Goal: Transaction & Acquisition: Download file/media

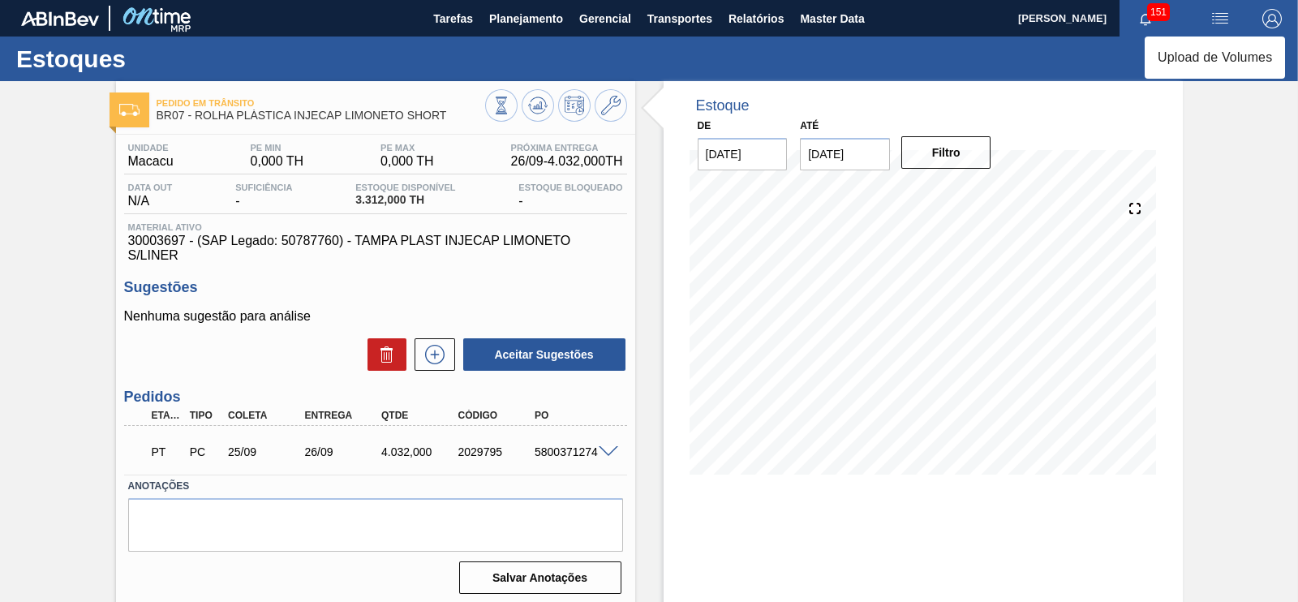
click at [1221, 15] on div at bounding box center [649, 301] width 1298 height 602
click at [1218, 18] on img "button" at bounding box center [1219, 18] width 19 height 19
click at [538, 13] on div at bounding box center [649, 301] width 1298 height 602
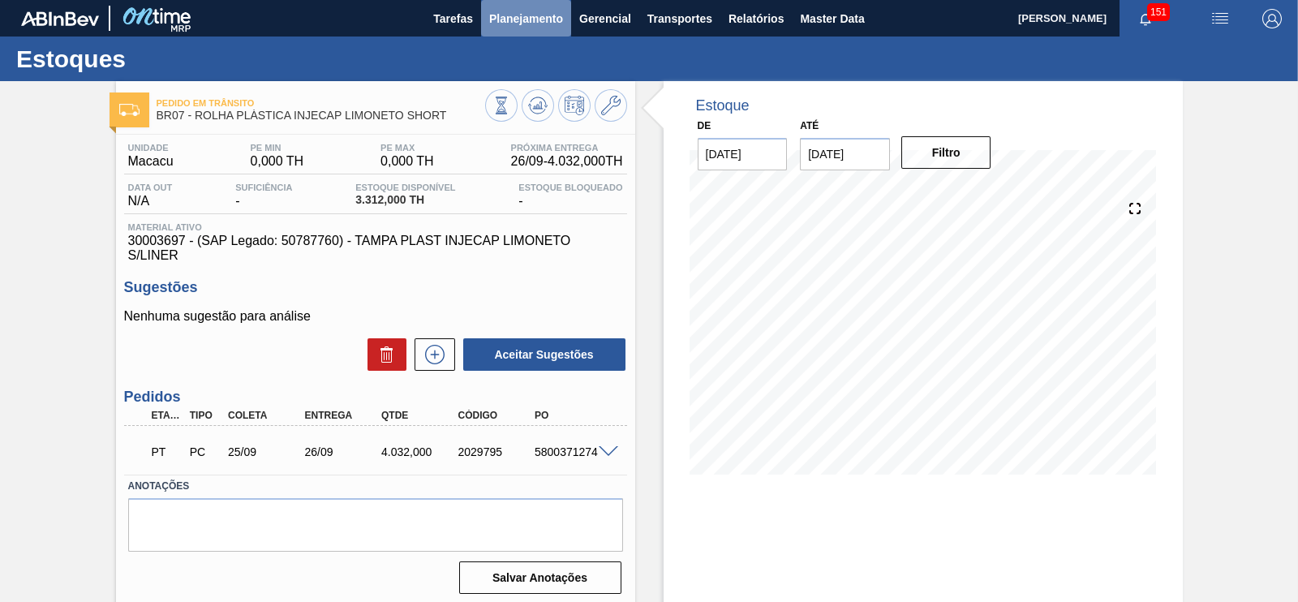
click at [546, 22] on span "Planejamento" at bounding box center [526, 18] width 74 height 19
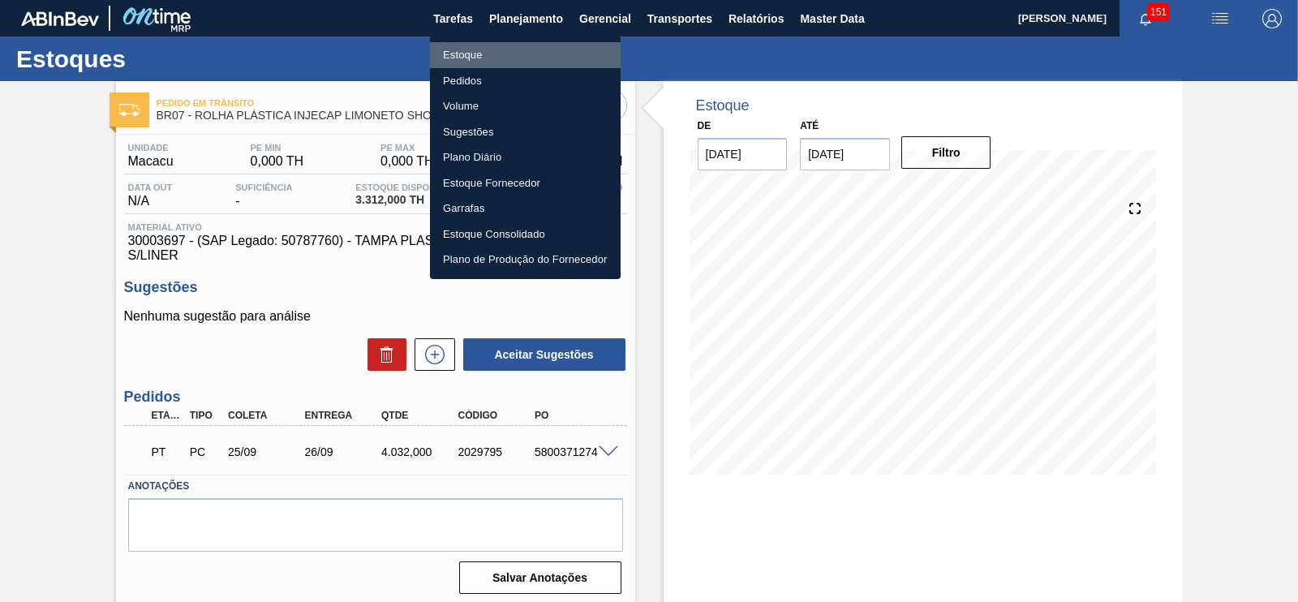
click at [447, 57] on li "Estoque" at bounding box center [525, 55] width 191 height 26
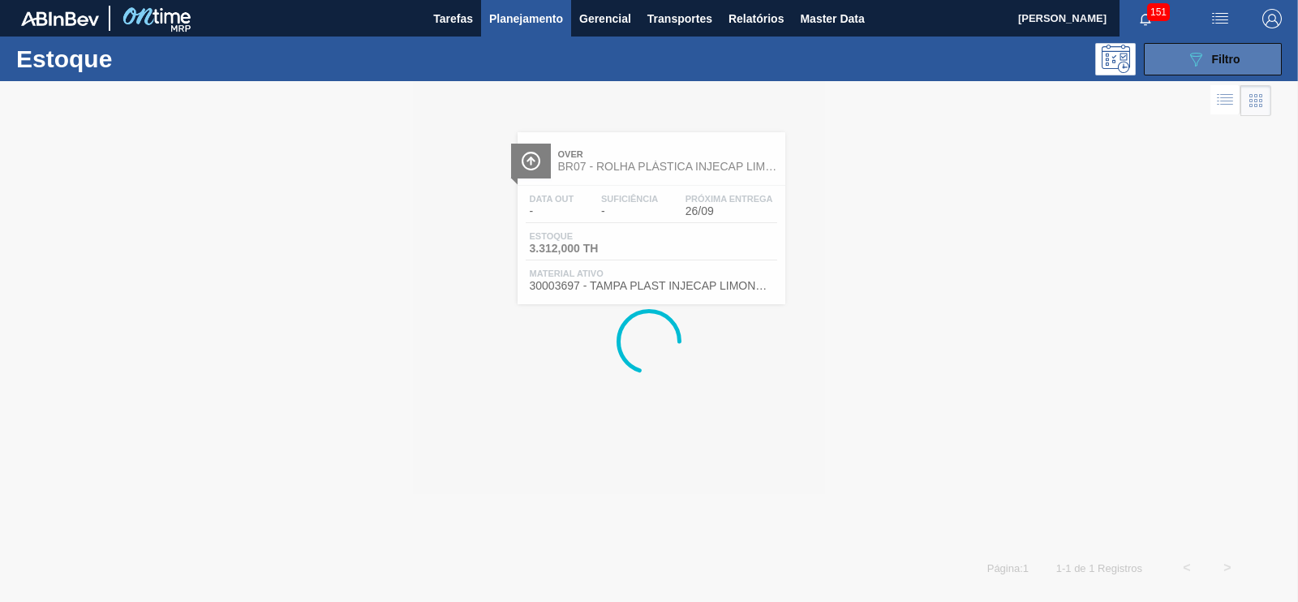
click at [1229, 70] on button "089F7B8B-B2A5-4AFE-B5C0-19BA573D28AC Filtro" at bounding box center [1213, 59] width 138 height 32
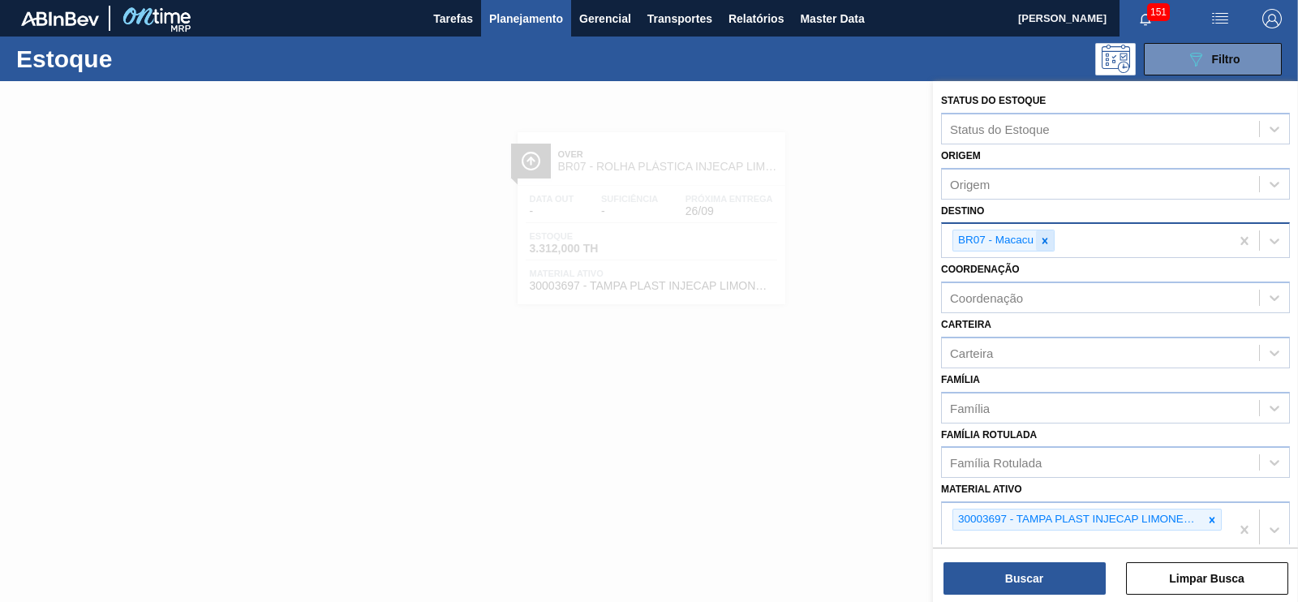
click at [1046, 247] on div at bounding box center [1045, 240] width 18 height 20
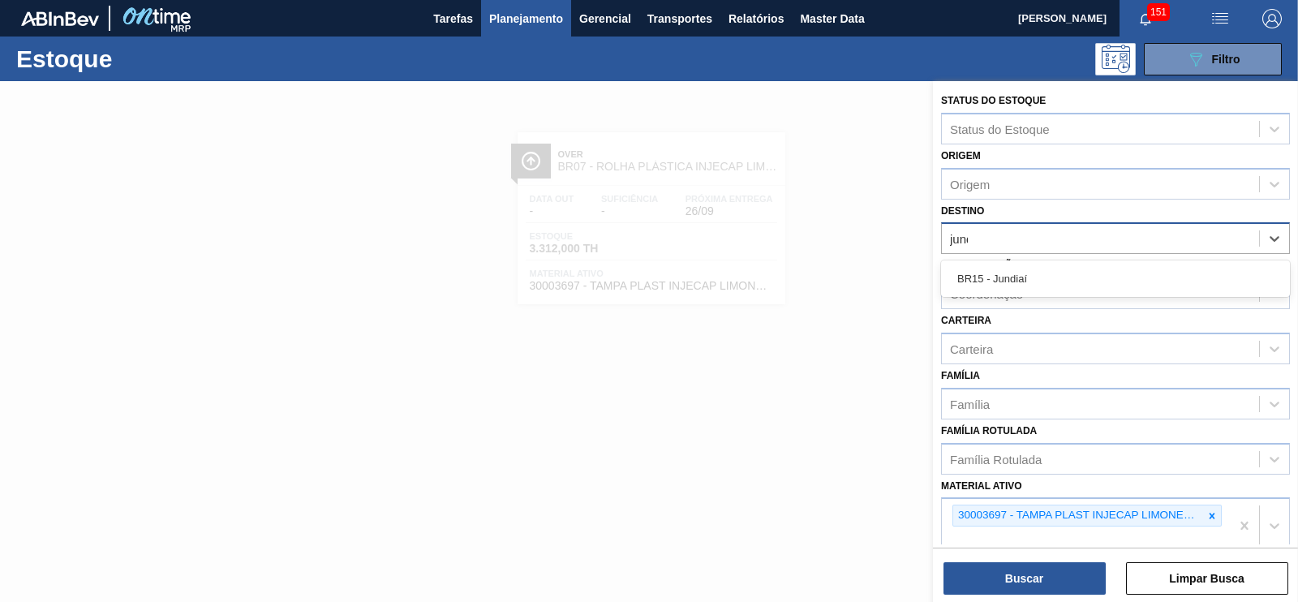
type input "jundi"
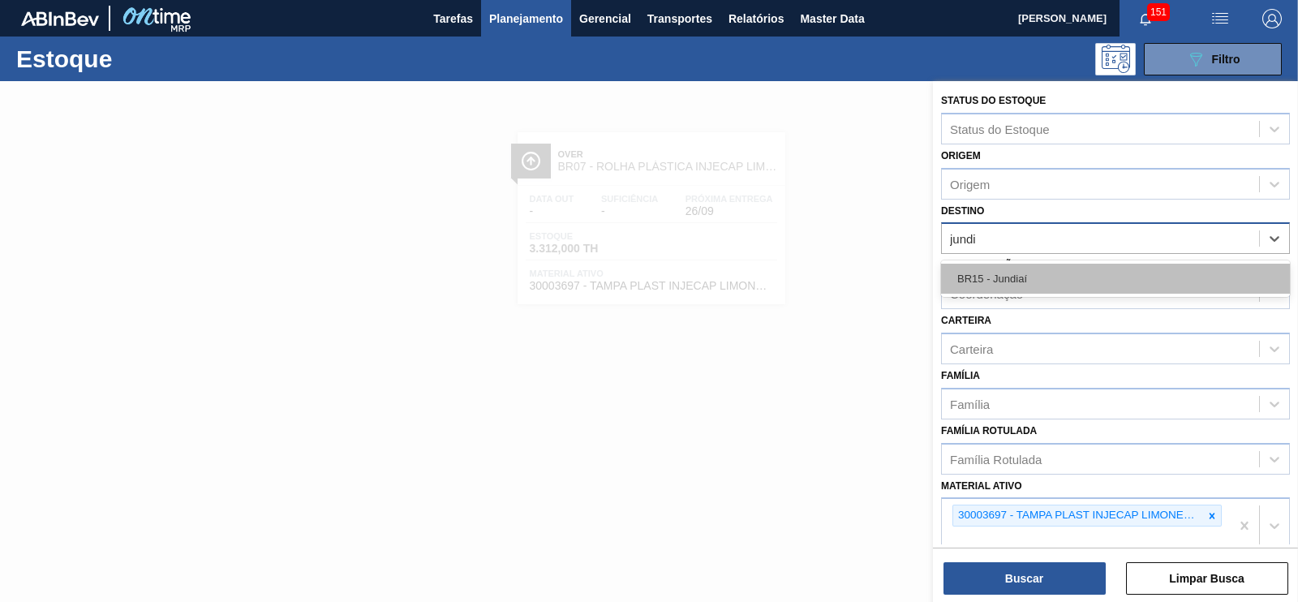
click at [994, 281] on div "BR15 - Jundiaí" at bounding box center [1115, 279] width 349 height 30
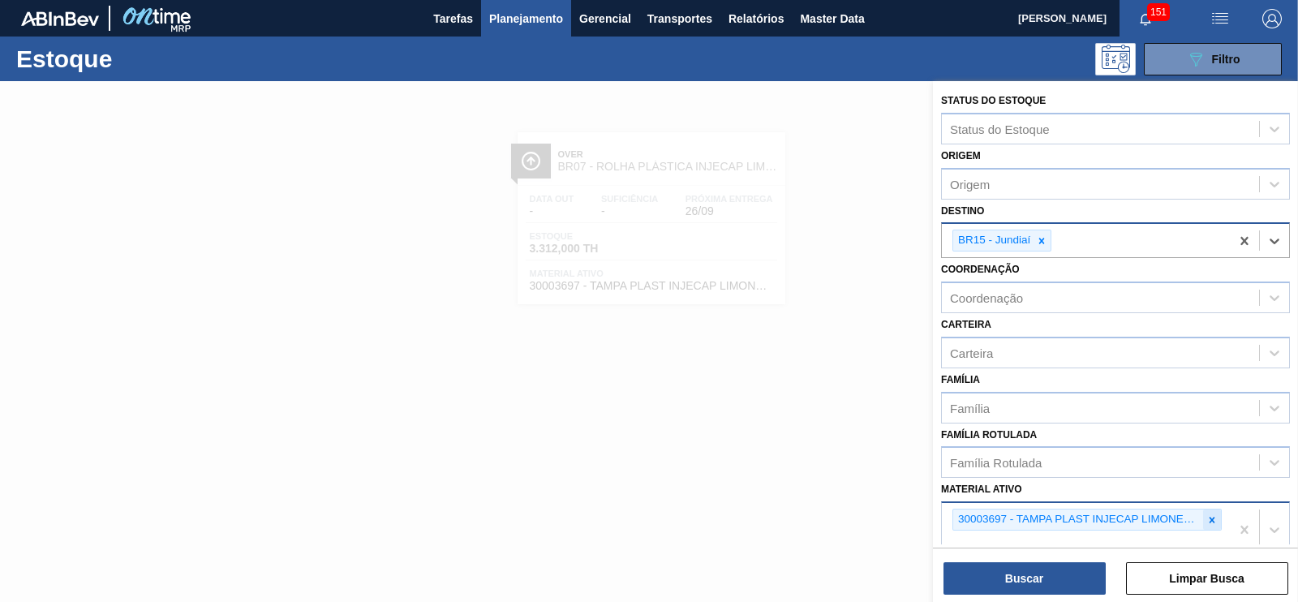
click at [1211, 517] on icon at bounding box center [1212, 520] width 6 height 6
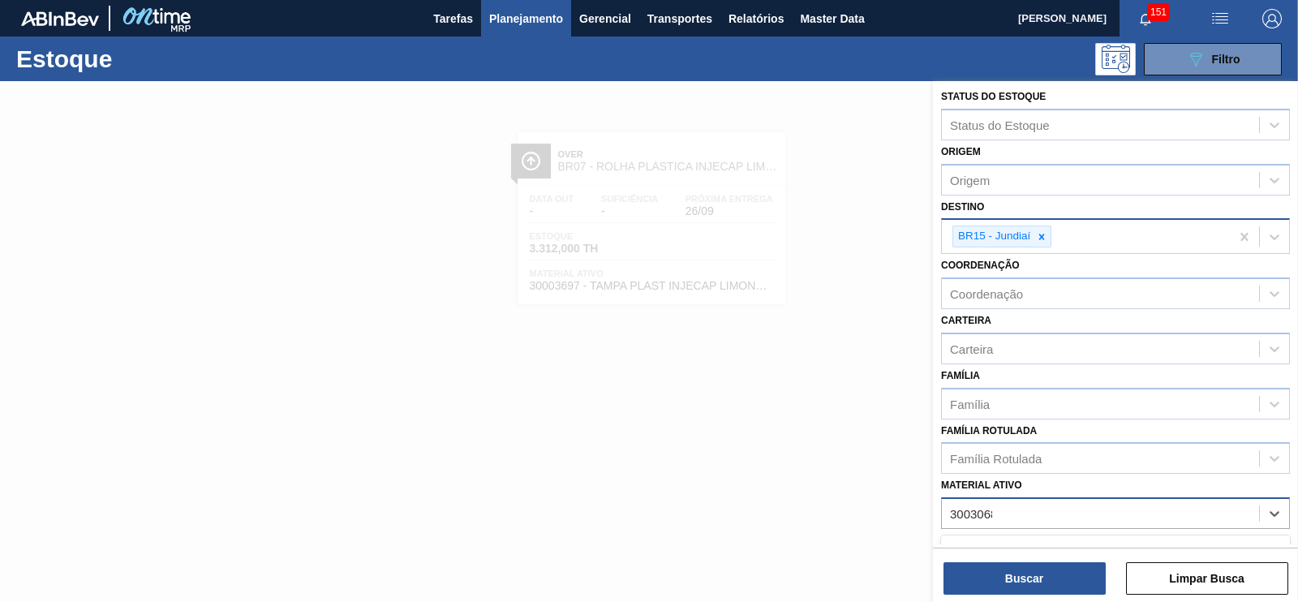
type ativo "30030680"
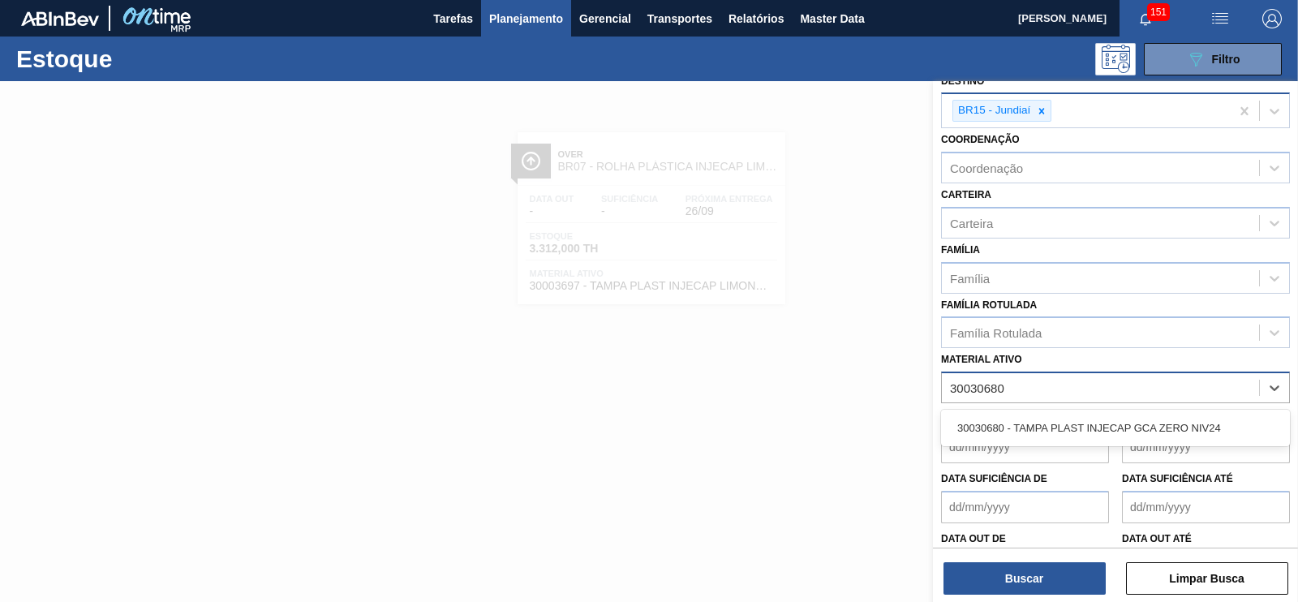
scroll to position [132, 0]
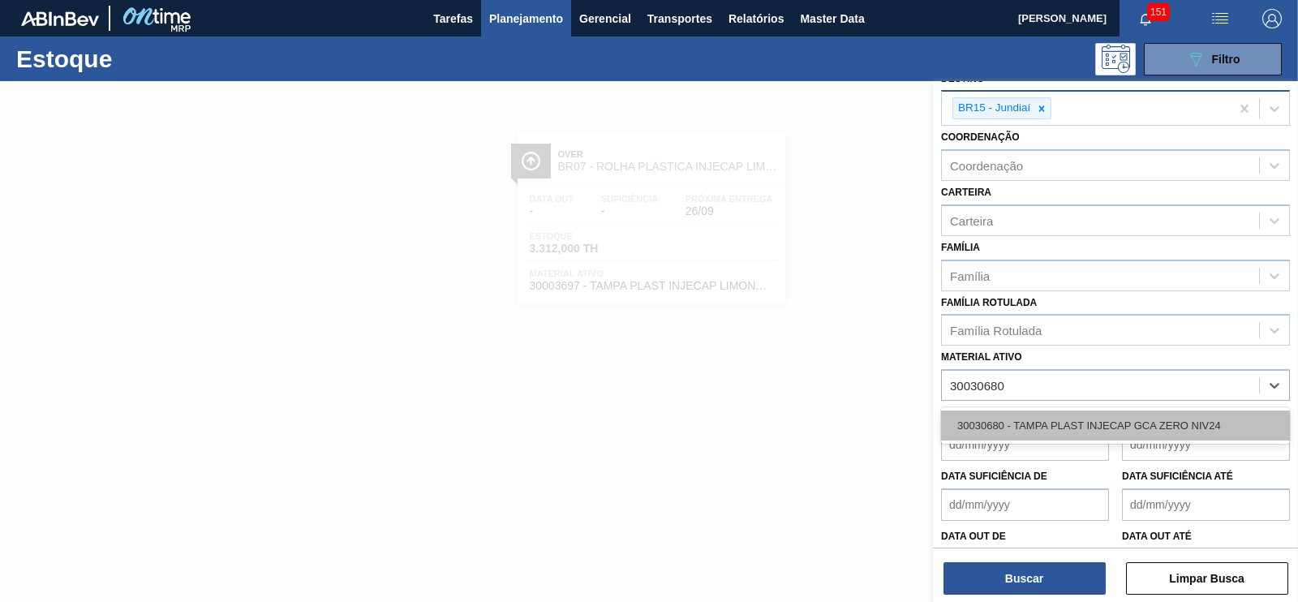
click at [990, 422] on div "30030680 - TAMPA PLAST INJECAP GCA ZERO NIV24" at bounding box center [1115, 425] width 349 height 30
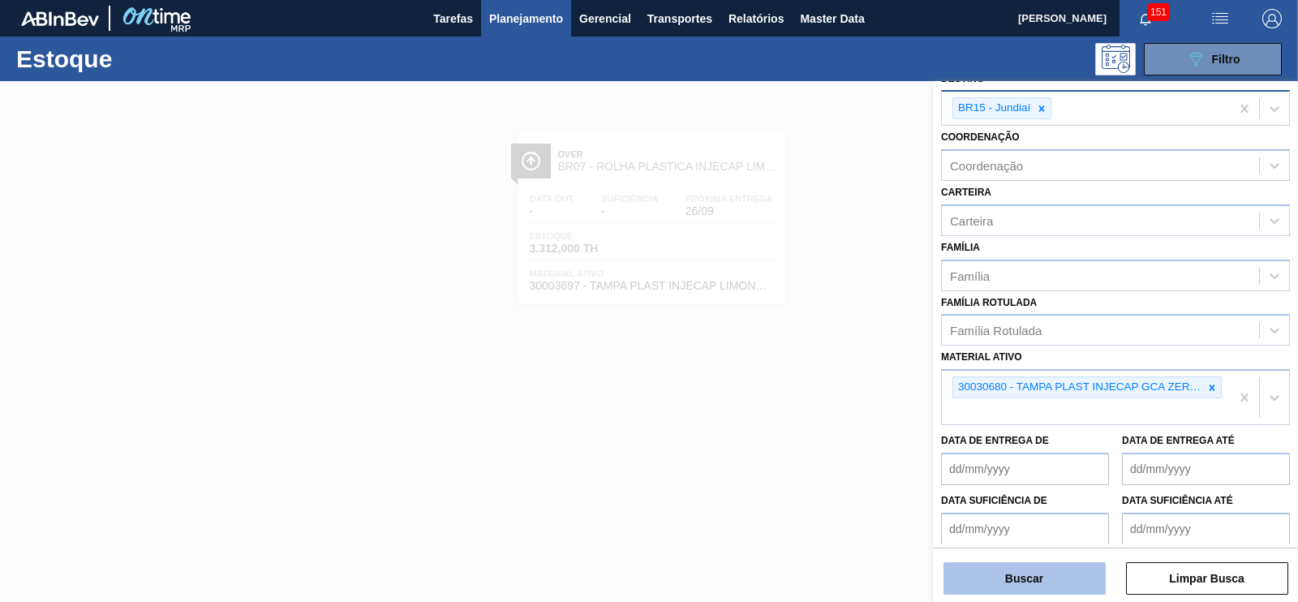
click at [1025, 586] on button "Buscar" at bounding box center [1024, 578] width 162 height 32
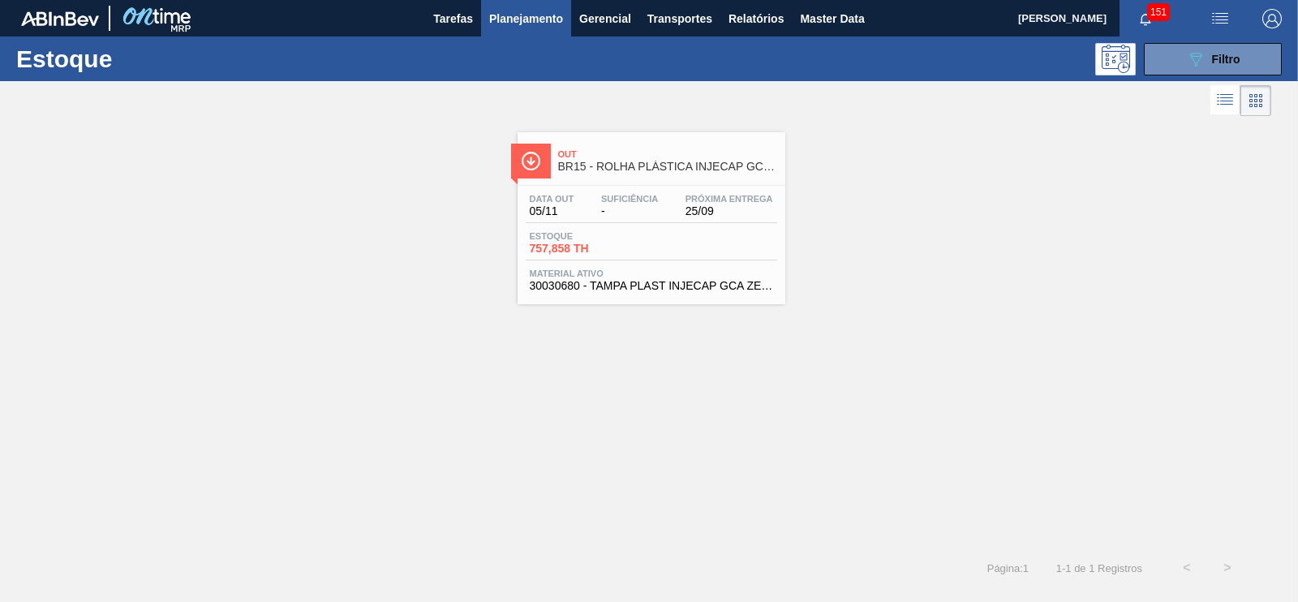
click at [685, 187] on div "Data out 05/11 Suficiência - Próxima Entrega 25/09 Estoque 757,858 TH Material …" at bounding box center [652, 241] width 268 height 110
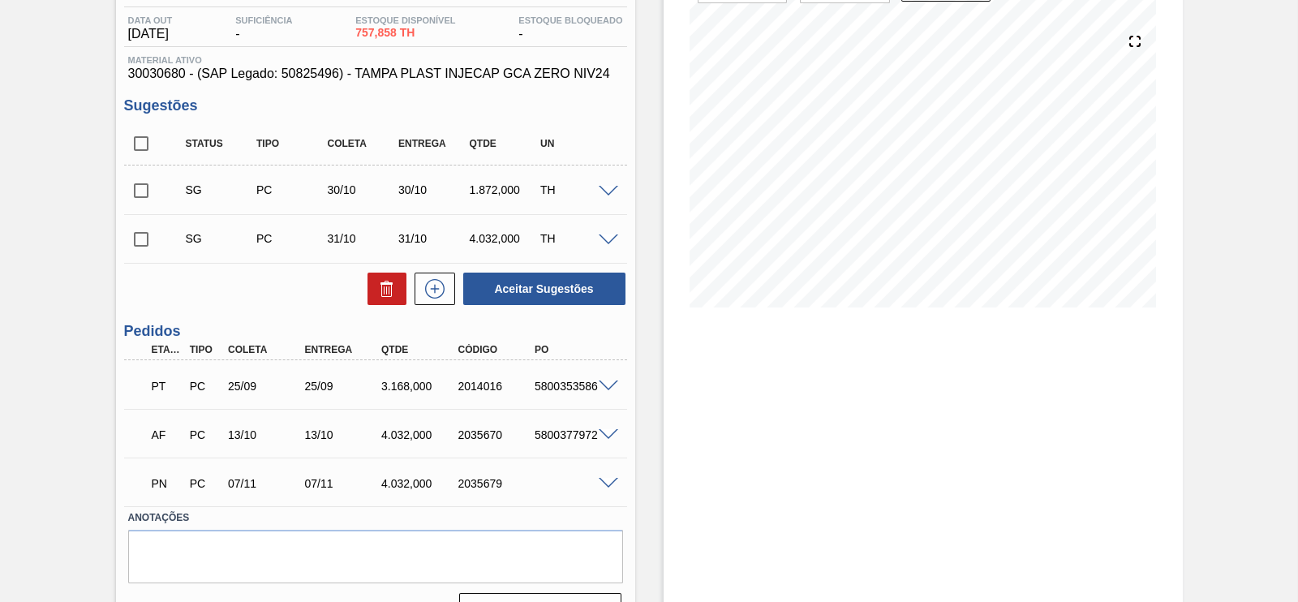
scroll to position [168, 0]
click at [142, 190] on input "checkbox" at bounding box center [141, 190] width 34 height 34
checkbox input "true"
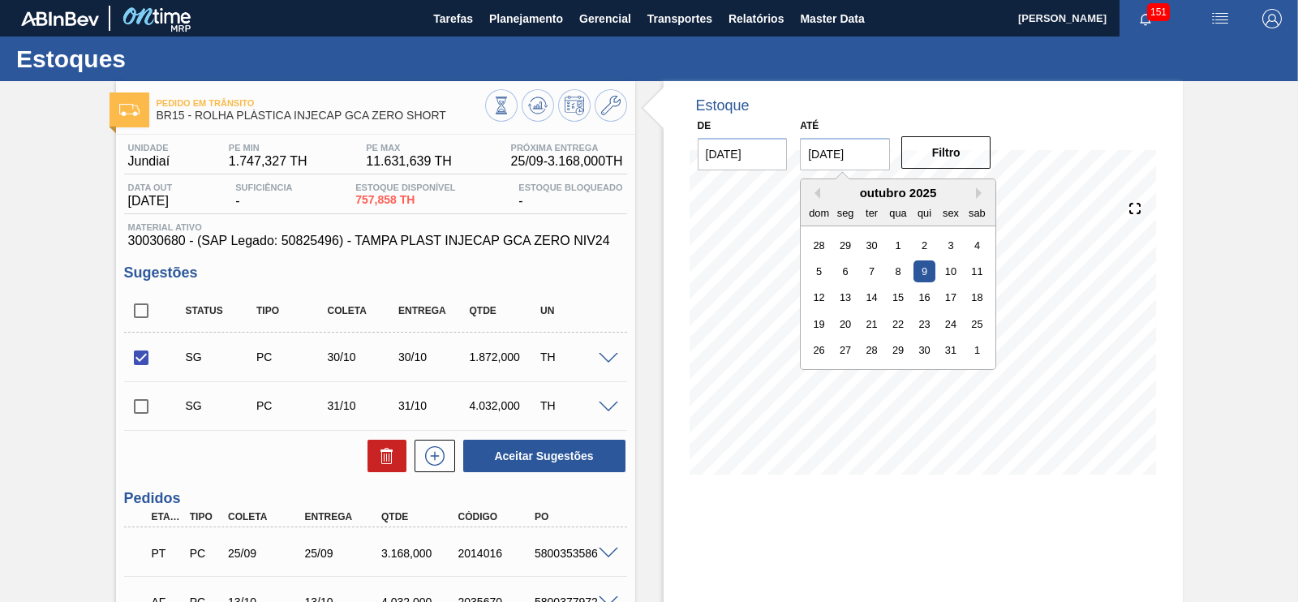
click at [880, 164] on input "09/10/2025" at bounding box center [845, 154] width 90 height 32
click at [940, 344] on div "31" at bounding box center [951, 350] width 22 height 22
type input "[DATE]"
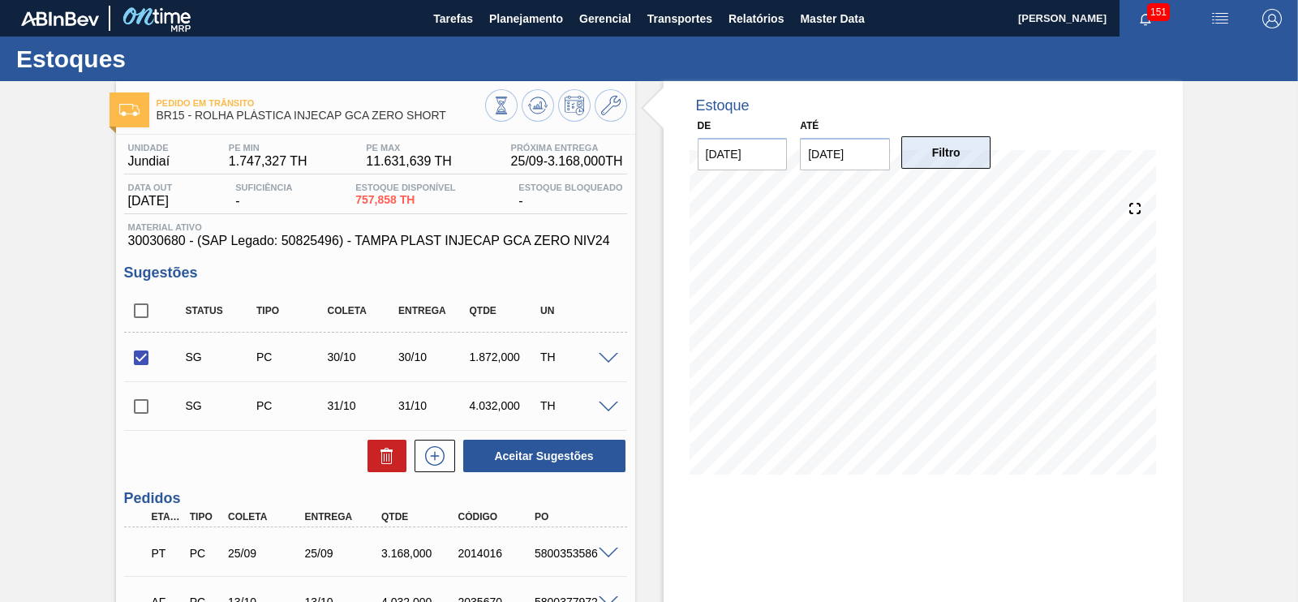
click at [940, 156] on button "Filtro" at bounding box center [946, 152] width 90 height 32
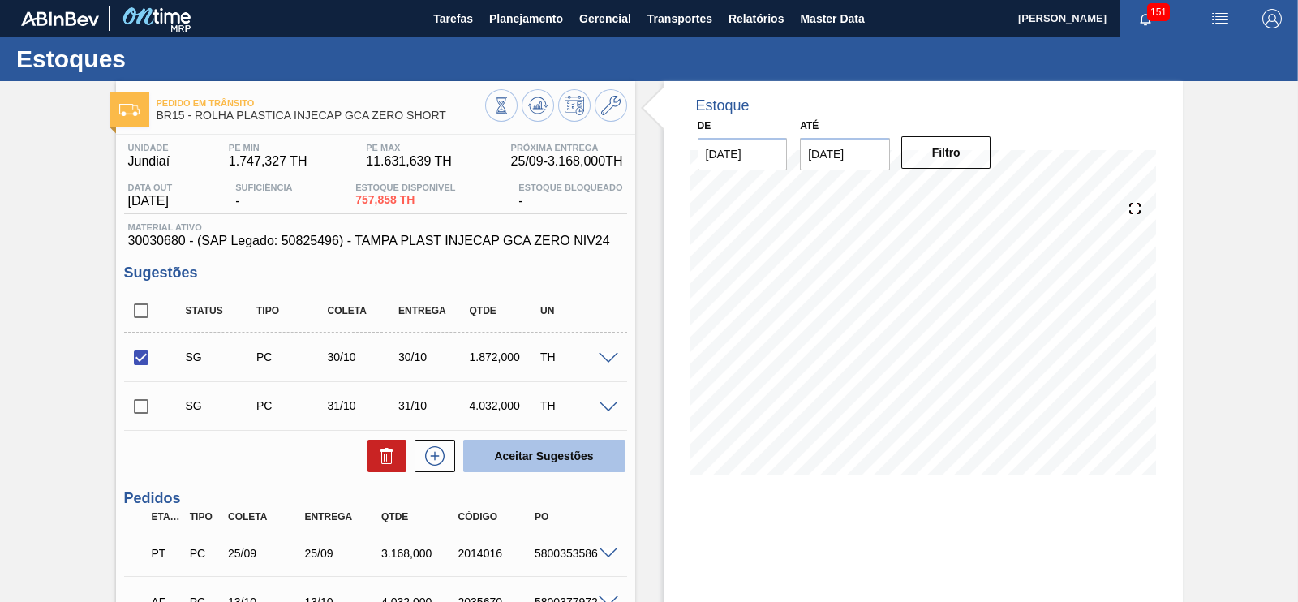
click at [523, 464] on button "Aceitar Sugestões" at bounding box center [544, 456] width 162 height 32
checkbox input "false"
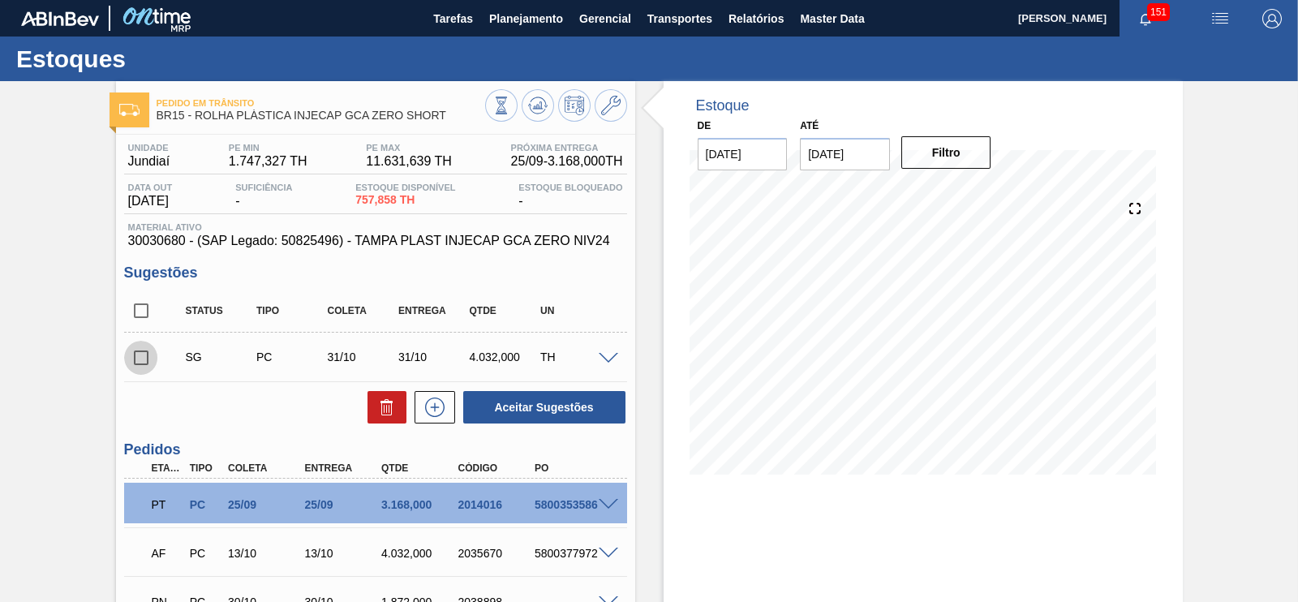
click at [140, 364] on input "checkbox" at bounding box center [141, 358] width 34 height 34
click at [522, 407] on button "Aceitar Sugestões" at bounding box center [544, 407] width 162 height 32
checkbox input "false"
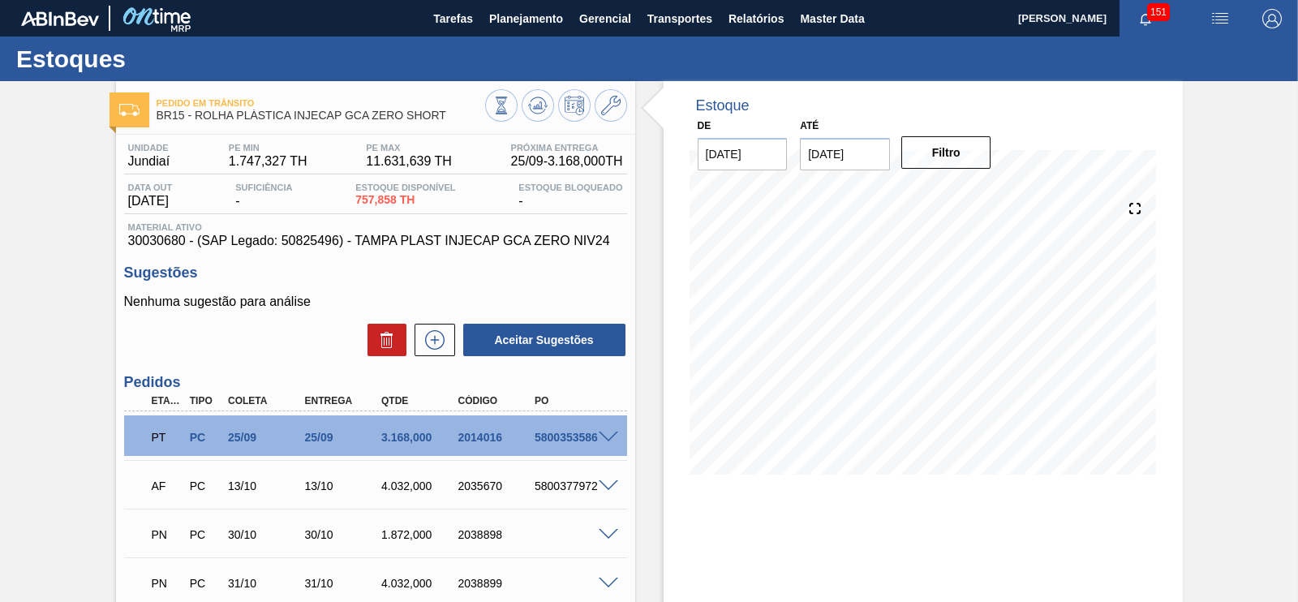
scroll to position [150, 0]
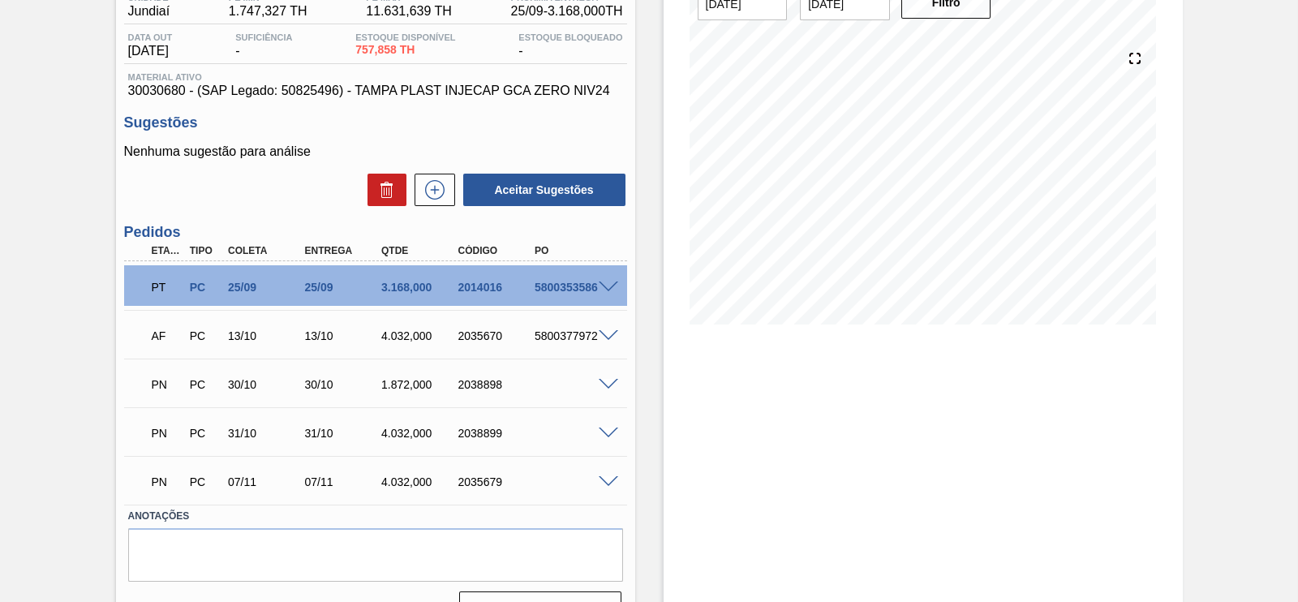
click at [600, 384] on span at bounding box center [608, 385] width 19 height 12
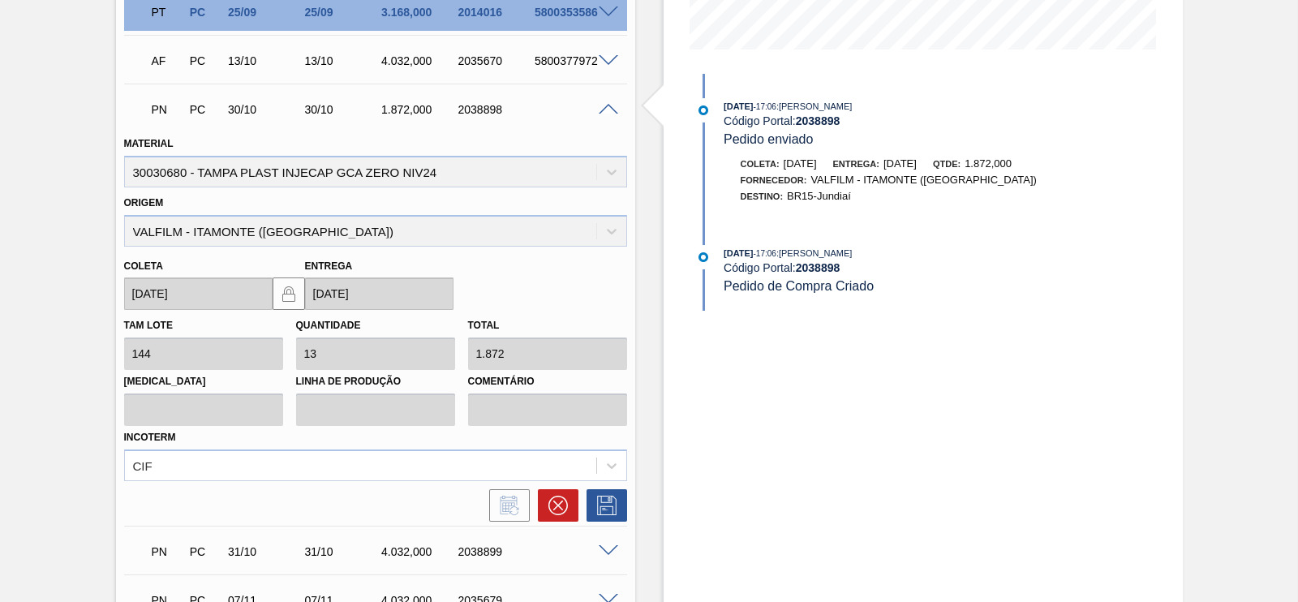
scroll to position [340, 0]
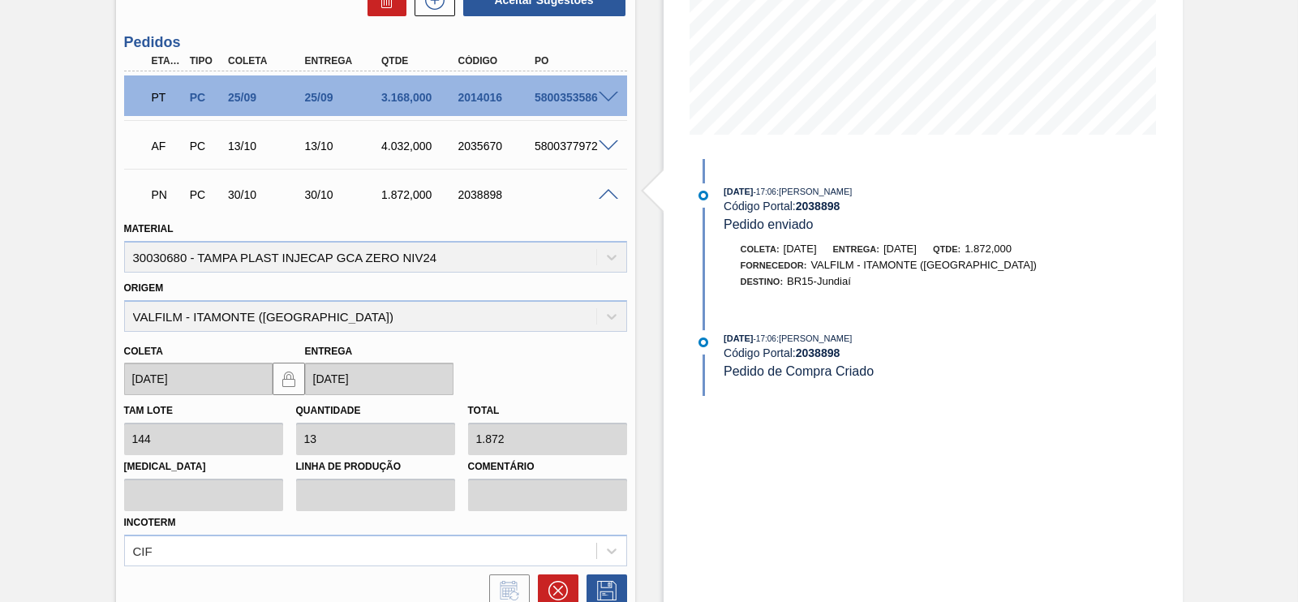
click at [608, 198] on span at bounding box center [608, 195] width 19 height 12
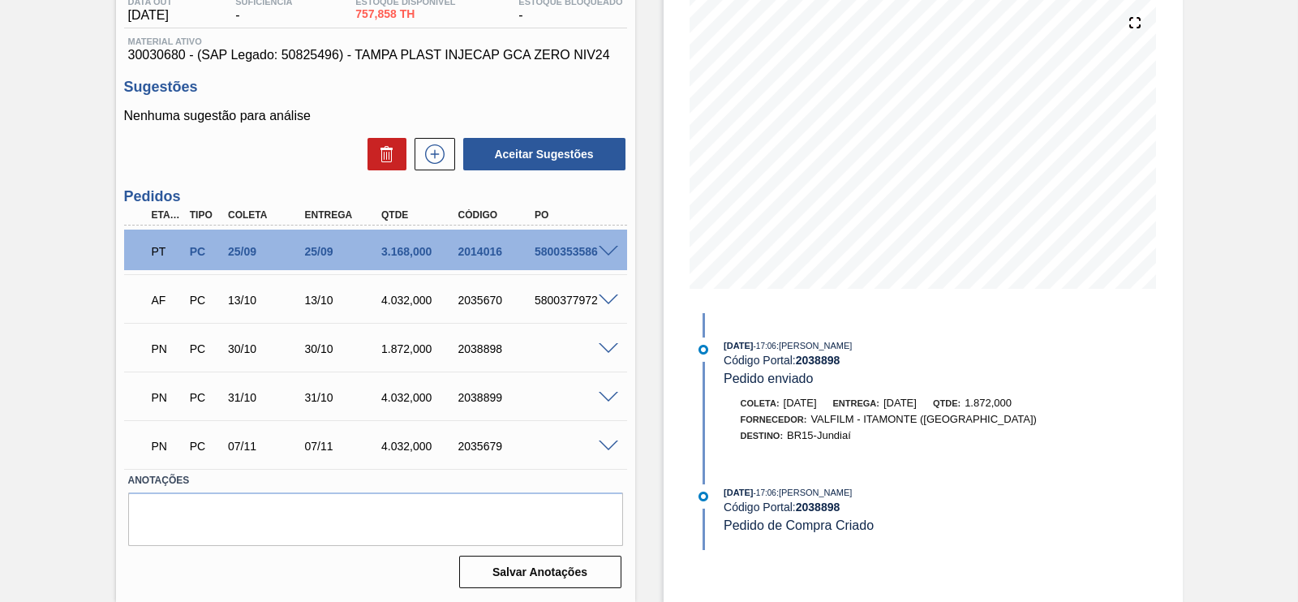
scroll to position [187, 0]
click at [608, 440] on span at bounding box center [608, 446] width 19 height 12
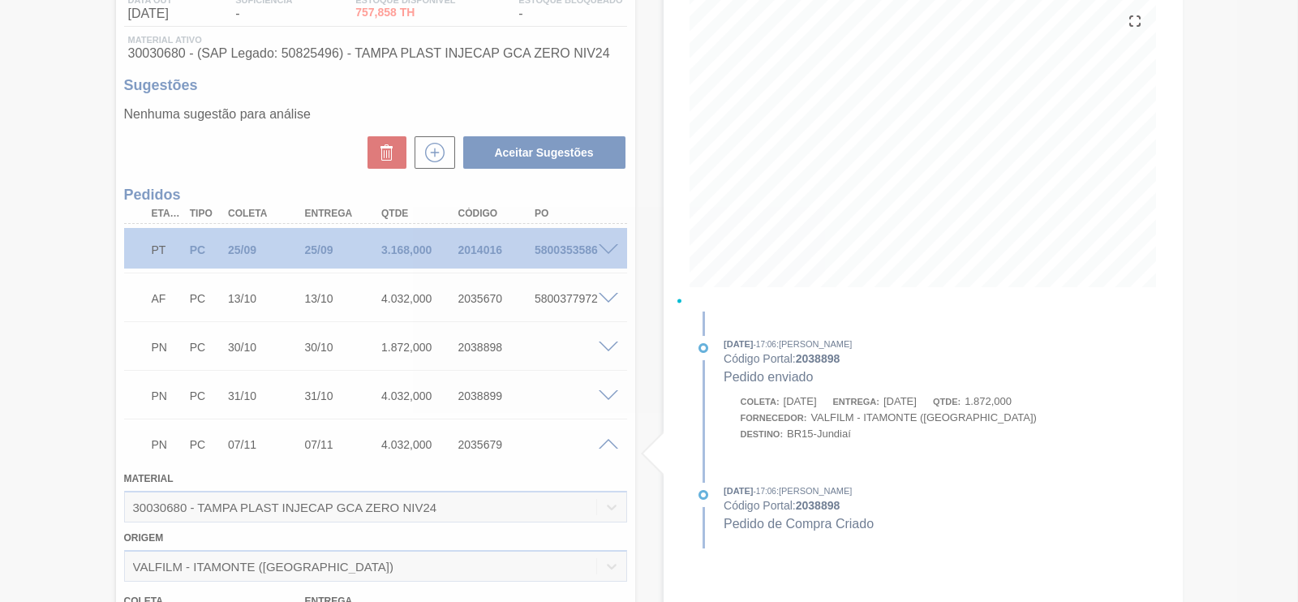
scroll to position [340, 0]
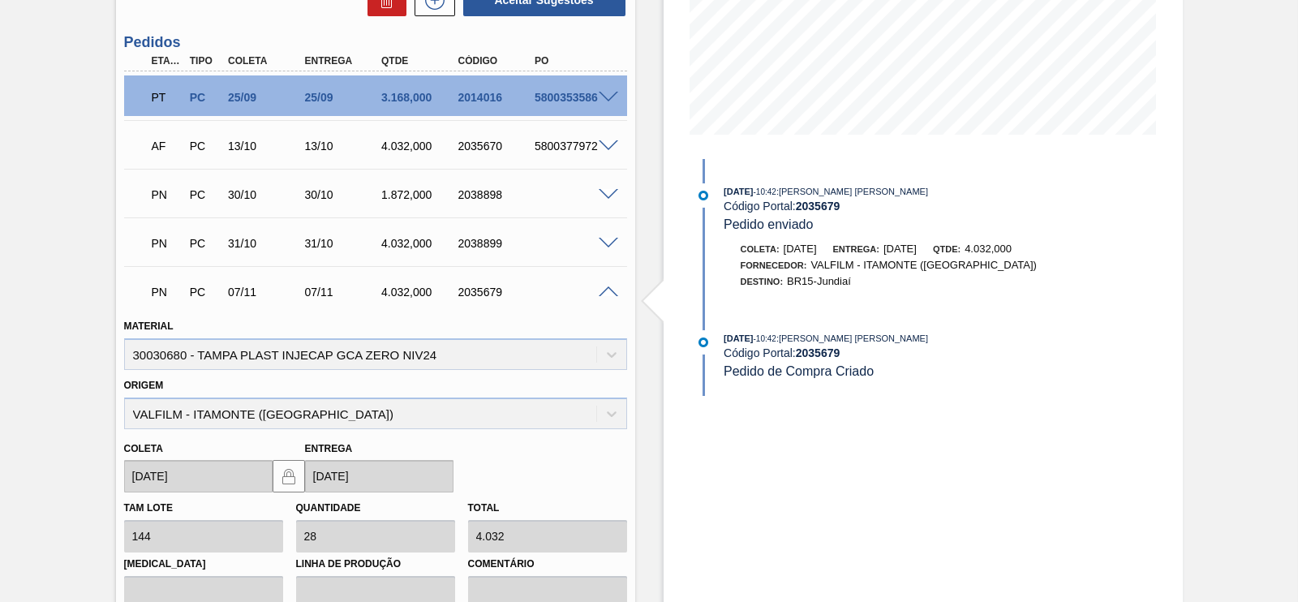
click at [603, 291] on span at bounding box center [608, 292] width 19 height 12
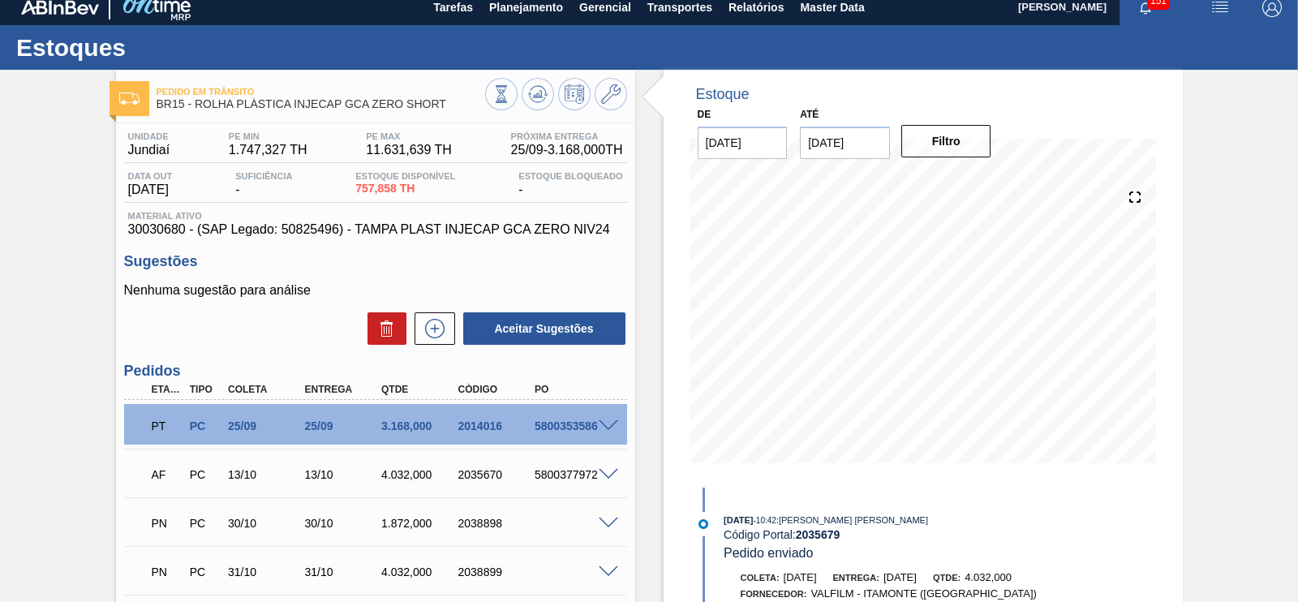
scroll to position [9, 0]
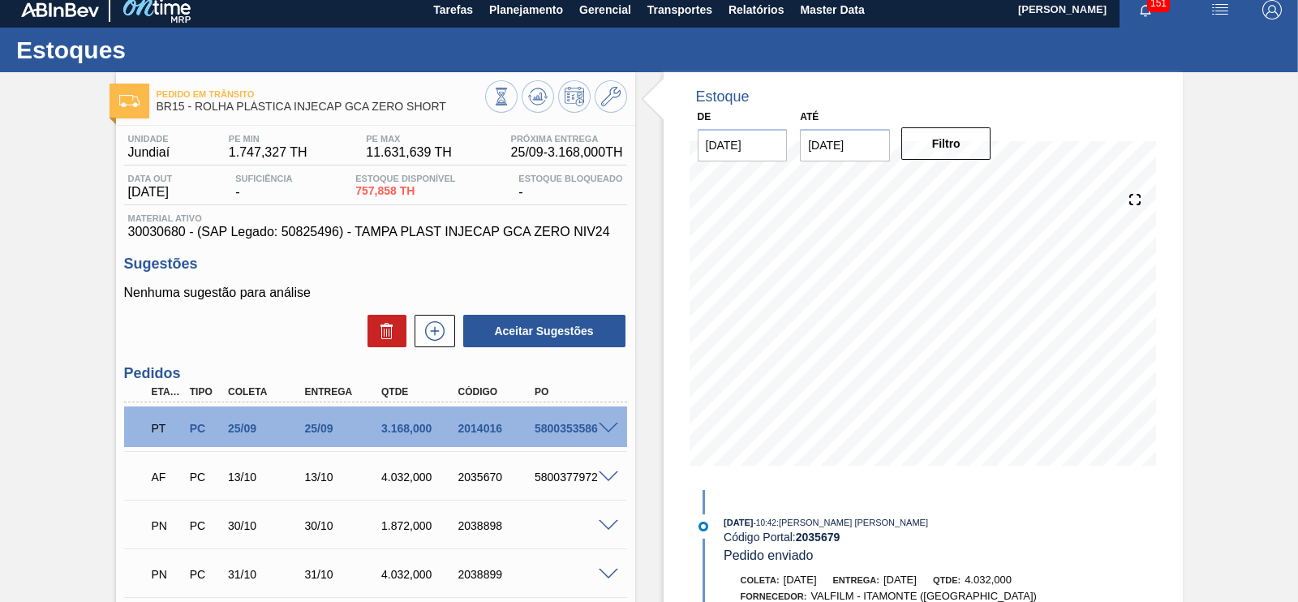
click at [600, 430] on span at bounding box center [608, 429] width 19 height 12
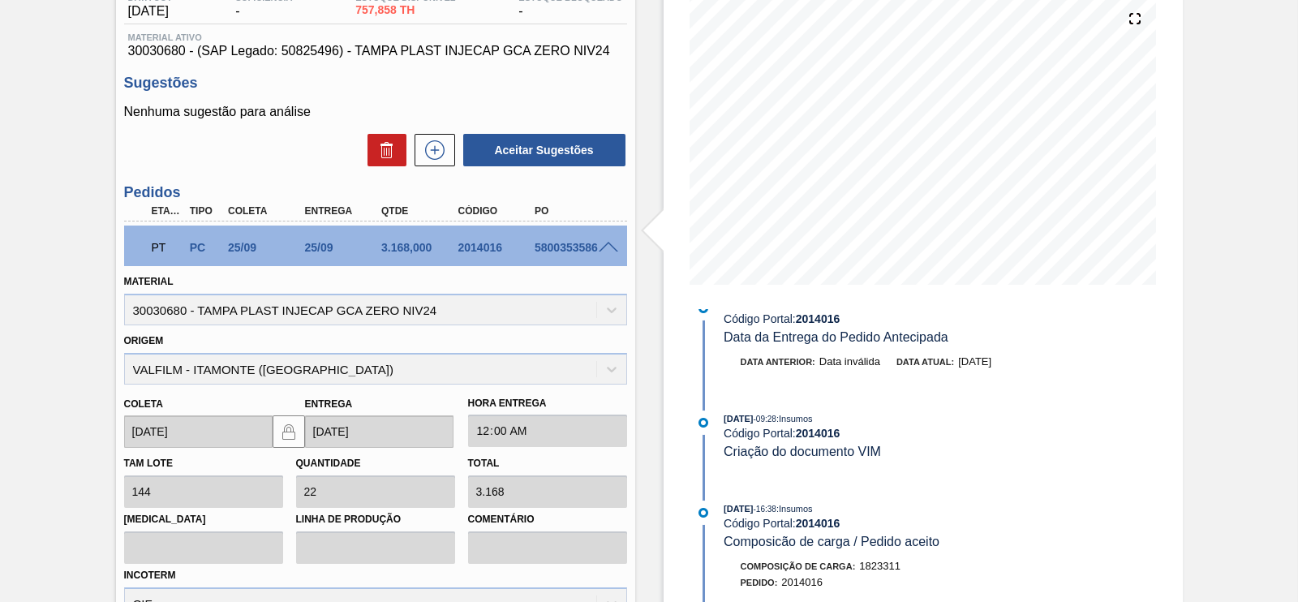
scroll to position [0, 0]
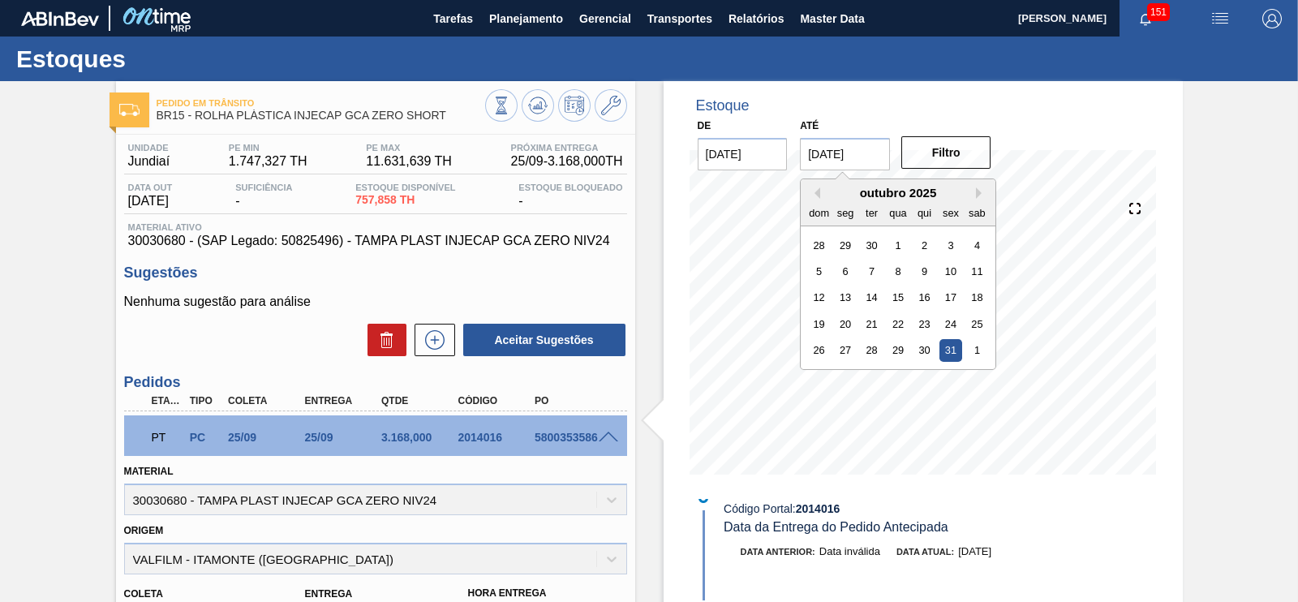
click at [874, 153] on input "[DATE]" at bounding box center [845, 154] width 90 height 32
click at [983, 189] on button "Next Month" at bounding box center [981, 192] width 11 height 11
click at [891, 351] on div "26" at bounding box center [898, 350] width 22 height 22
type input "26/11/2025"
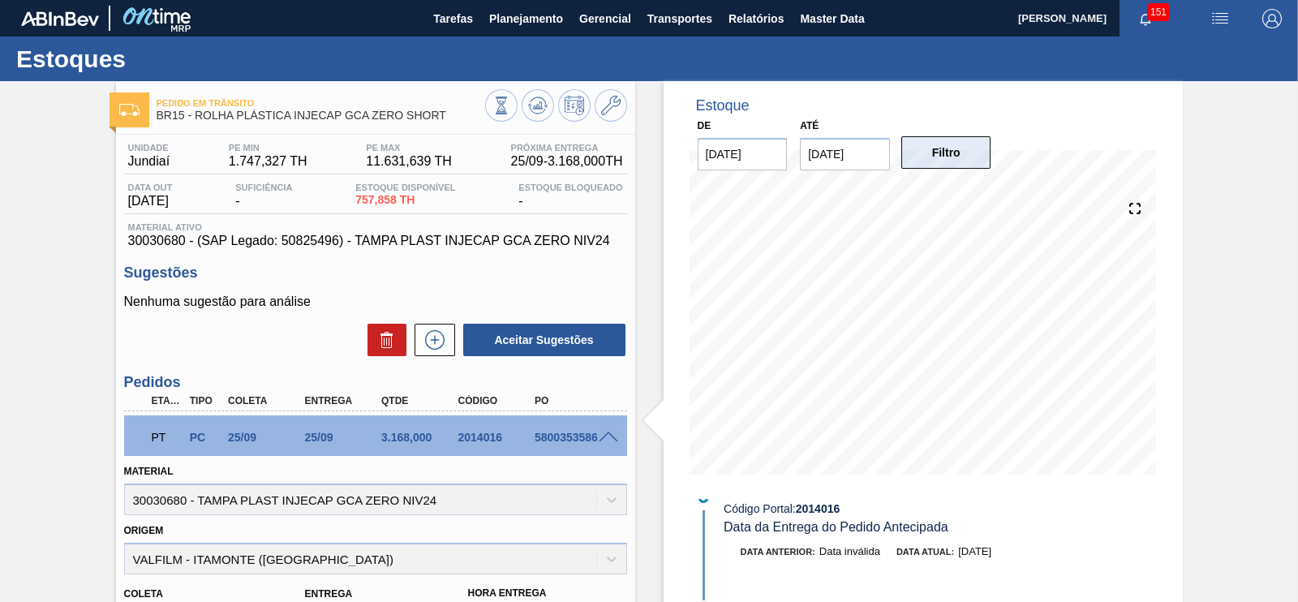
click at [956, 148] on button "Filtro" at bounding box center [946, 152] width 90 height 32
click at [505, 103] on icon at bounding box center [501, 106] width 18 height 18
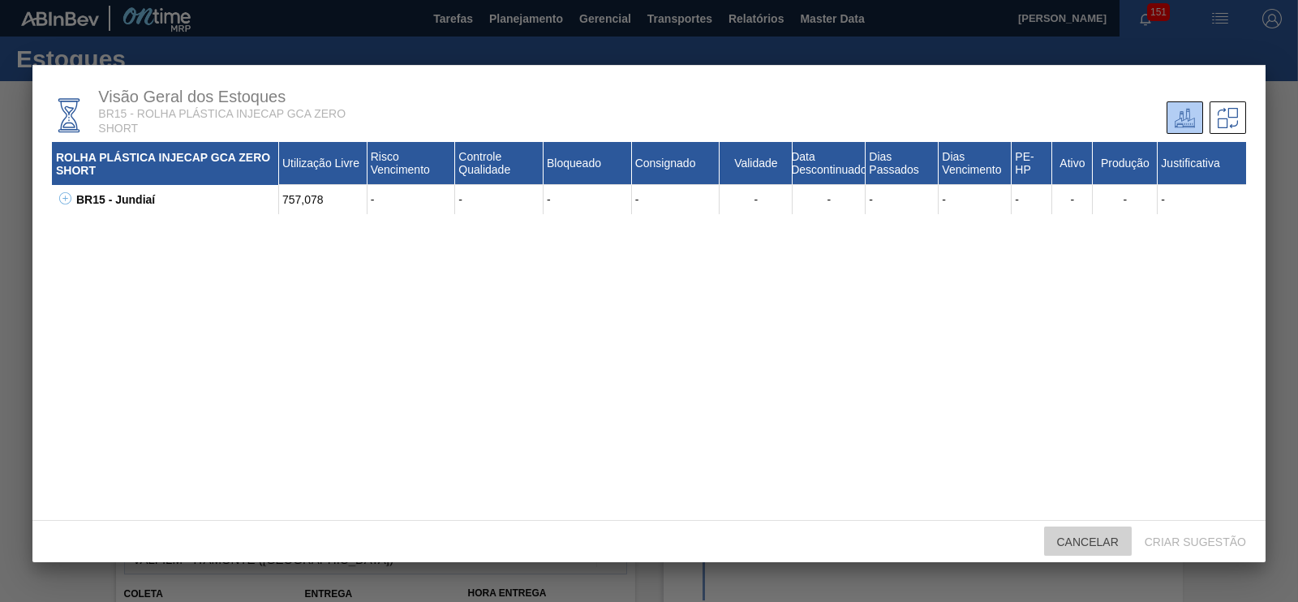
click at [1072, 536] on span "Cancelar" at bounding box center [1088, 541] width 88 height 13
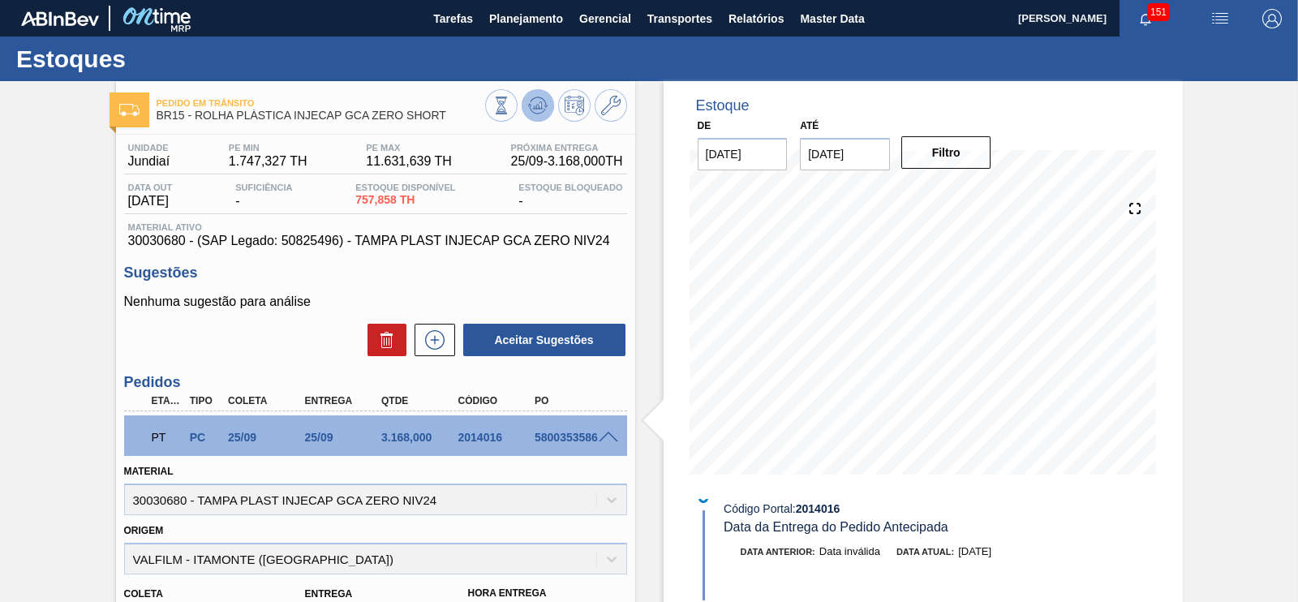
click at [539, 111] on icon at bounding box center [537, 105] width 19 height 19
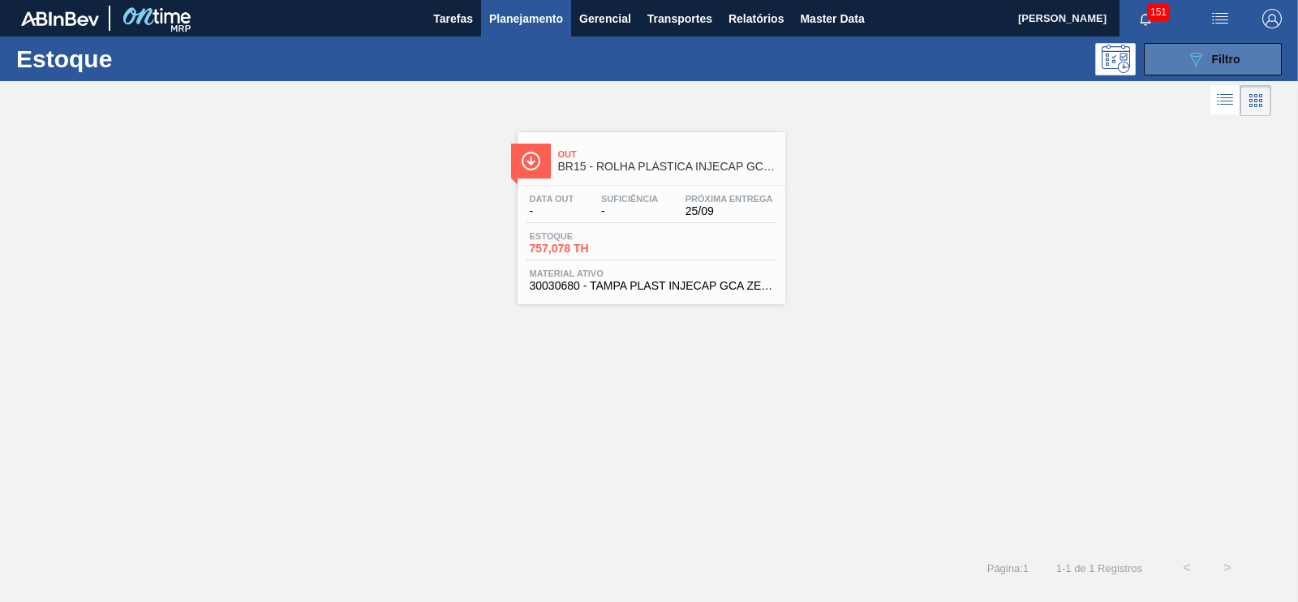
click at [1242, 54] on button "089F7B8B-B2A5-4AFE-B5C0-19BA573D28AC Filtro" at bounding box center [1213, 59] width 138 height 32
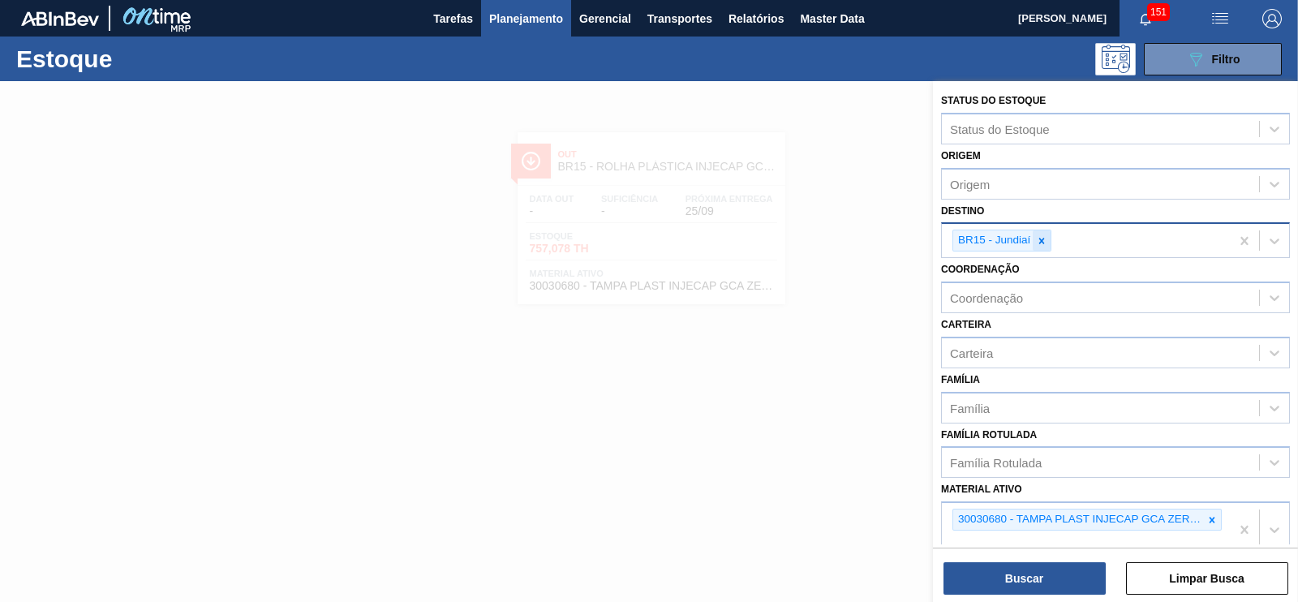
click at [1041, 241] on icon at bounding box center [1042, 241] width 6 height 6
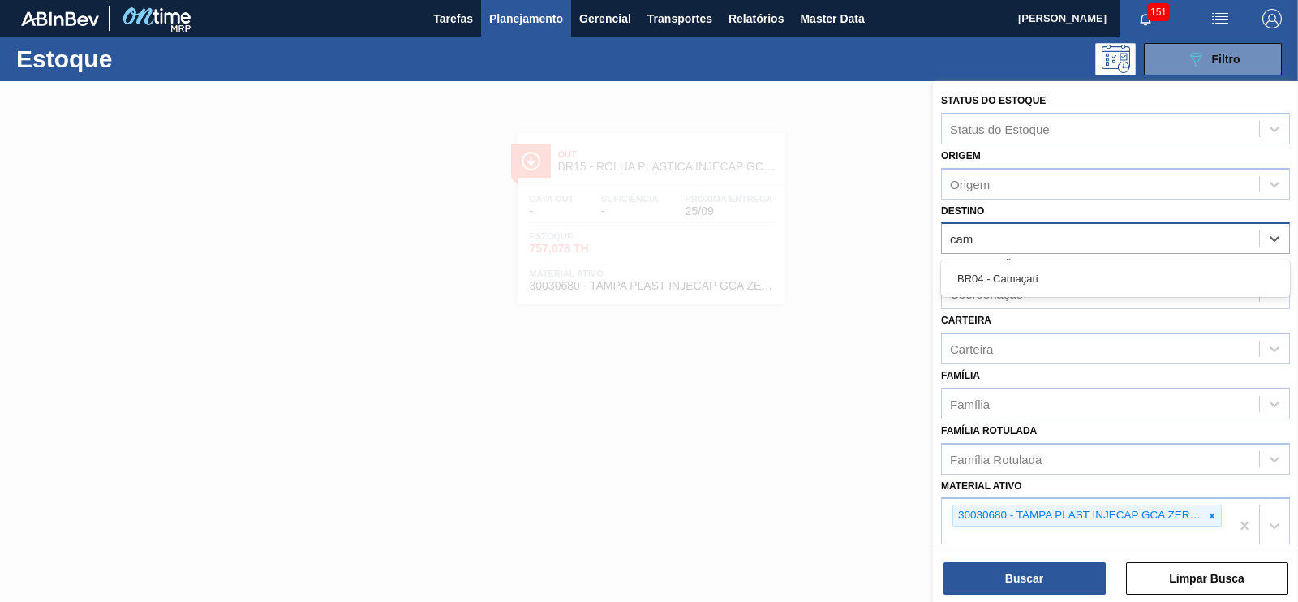
type input "cama"
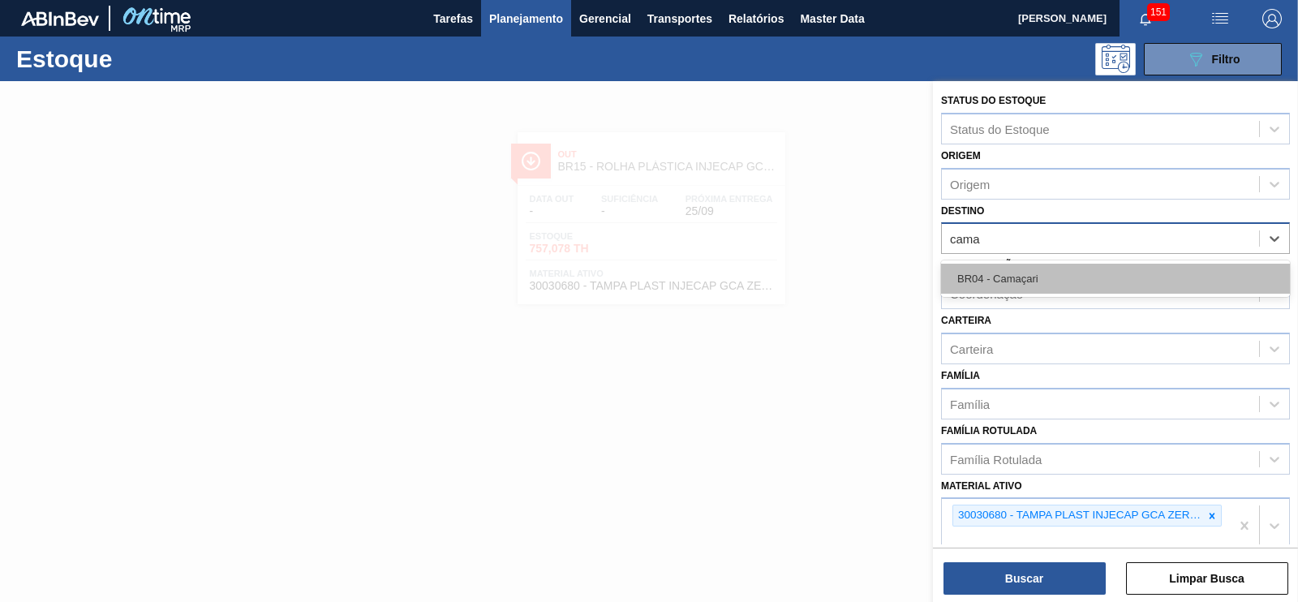
click at [1029, 269] on div "BR04 - Camaçari" at bounding box center [1115, 279] width 349 height 30
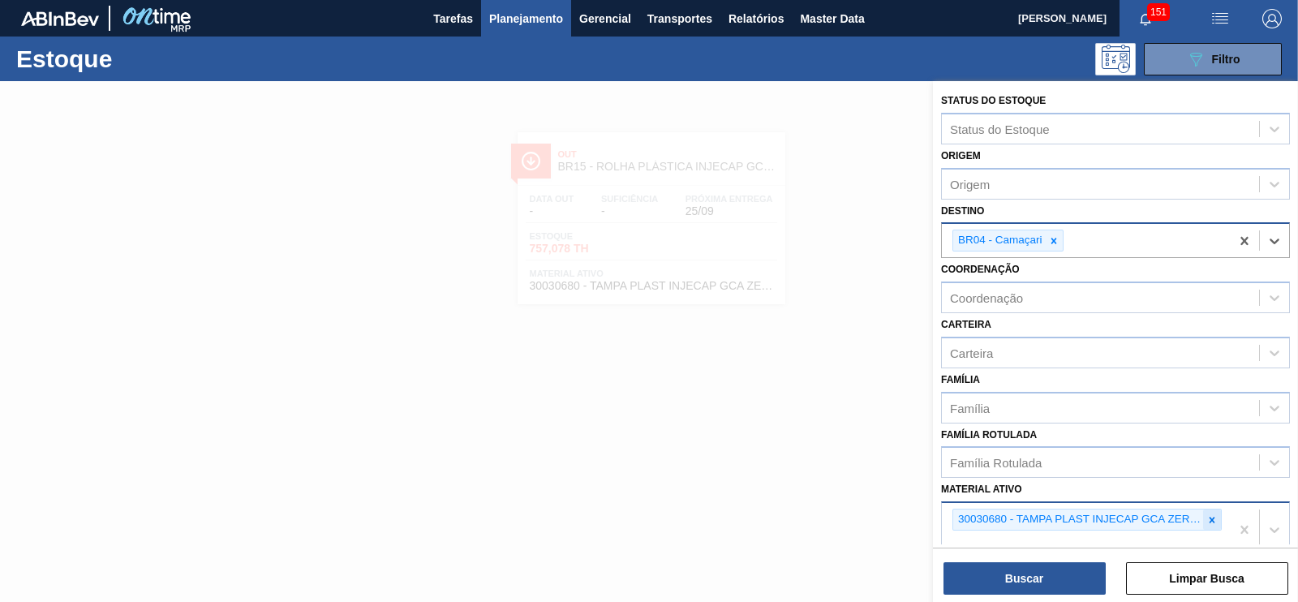
click at [1217, 514] on div at bounding box center [1212, 519] width 18 height 20
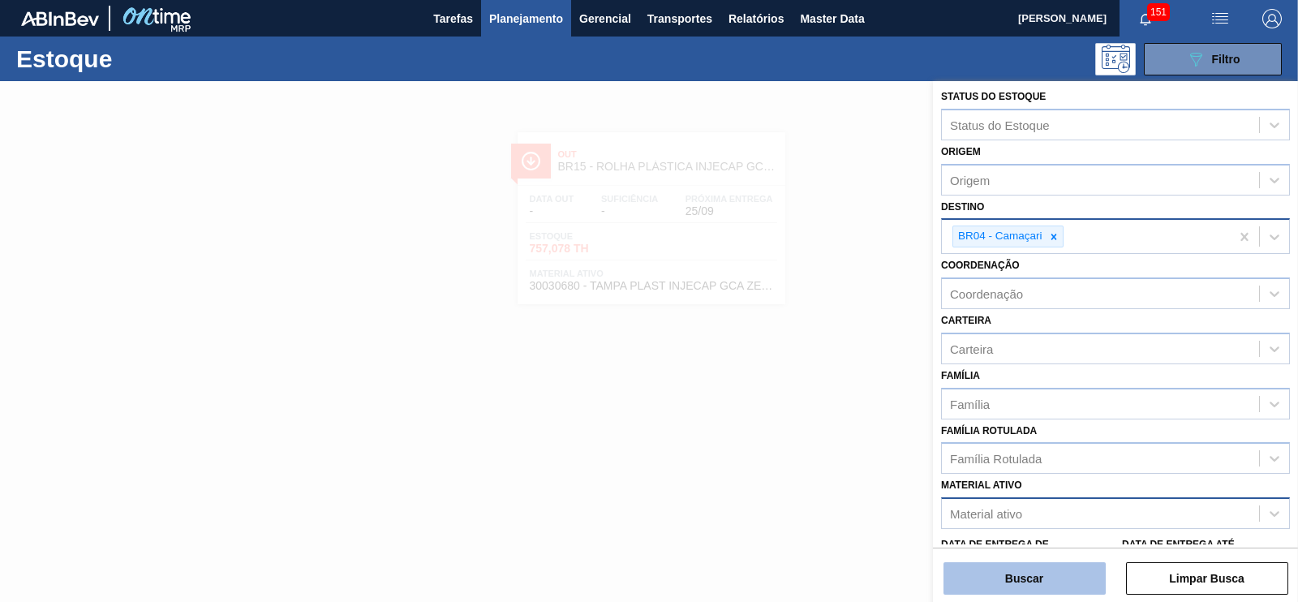
click at [1063, 582] on button "Buscar" at bounding box center [1024, 578] width 162 height 32
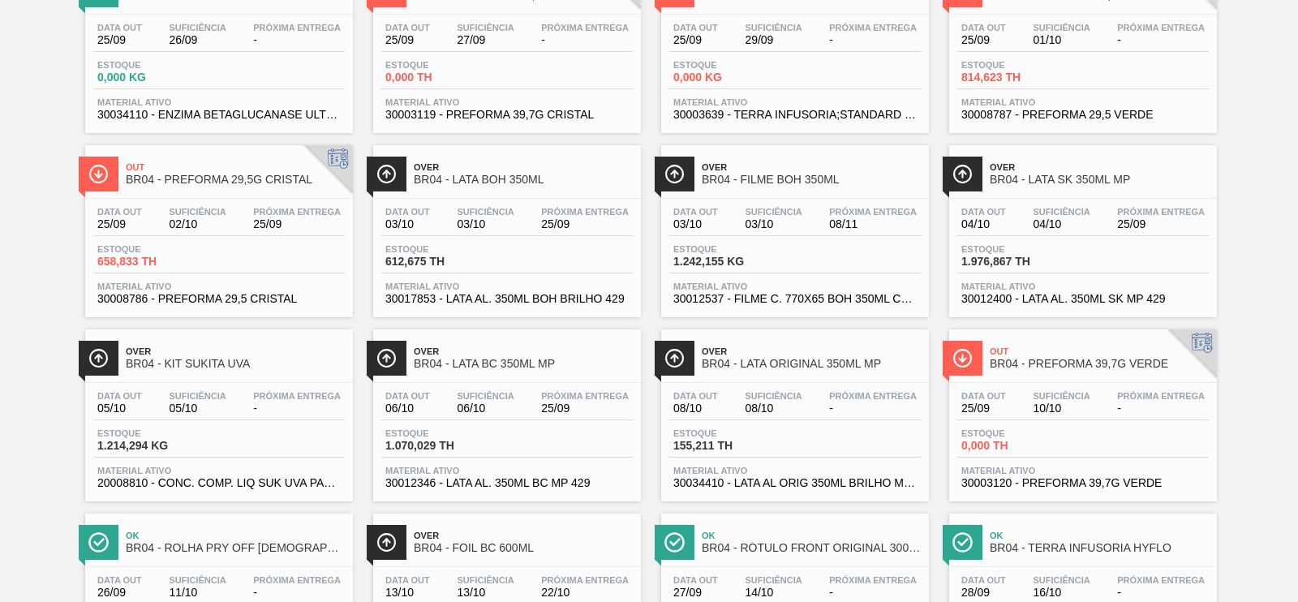
scroll to position [29, 0]
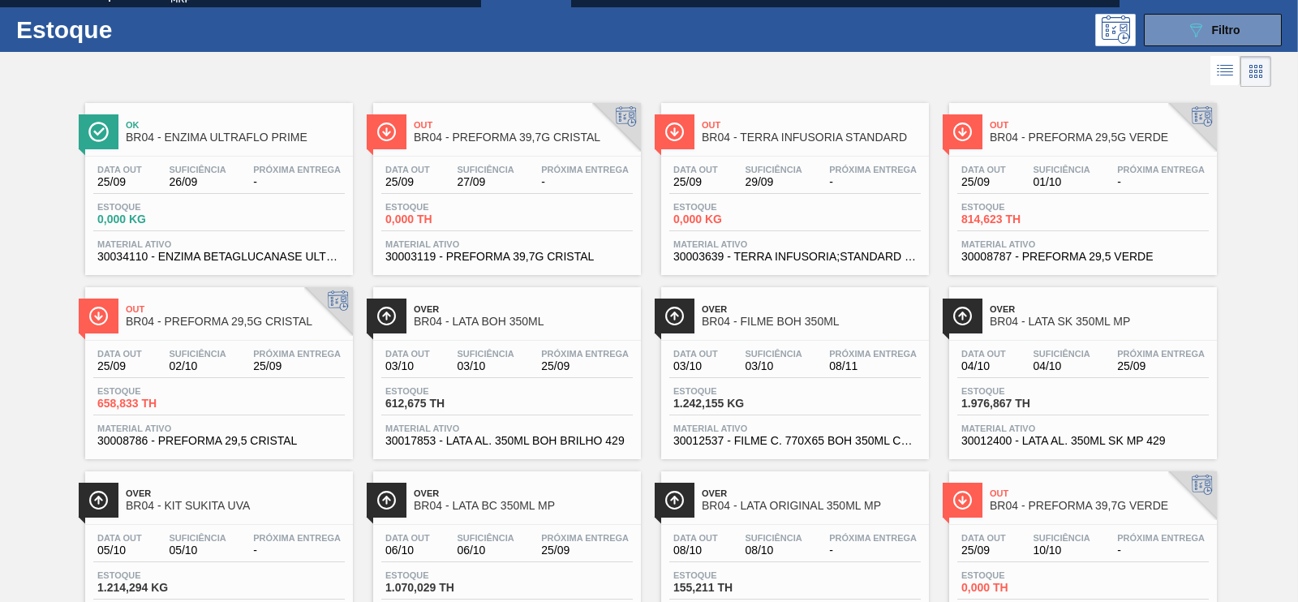
click at [505, 186] on span "27/09" at bounding box center [485, 182] width 57 height 12
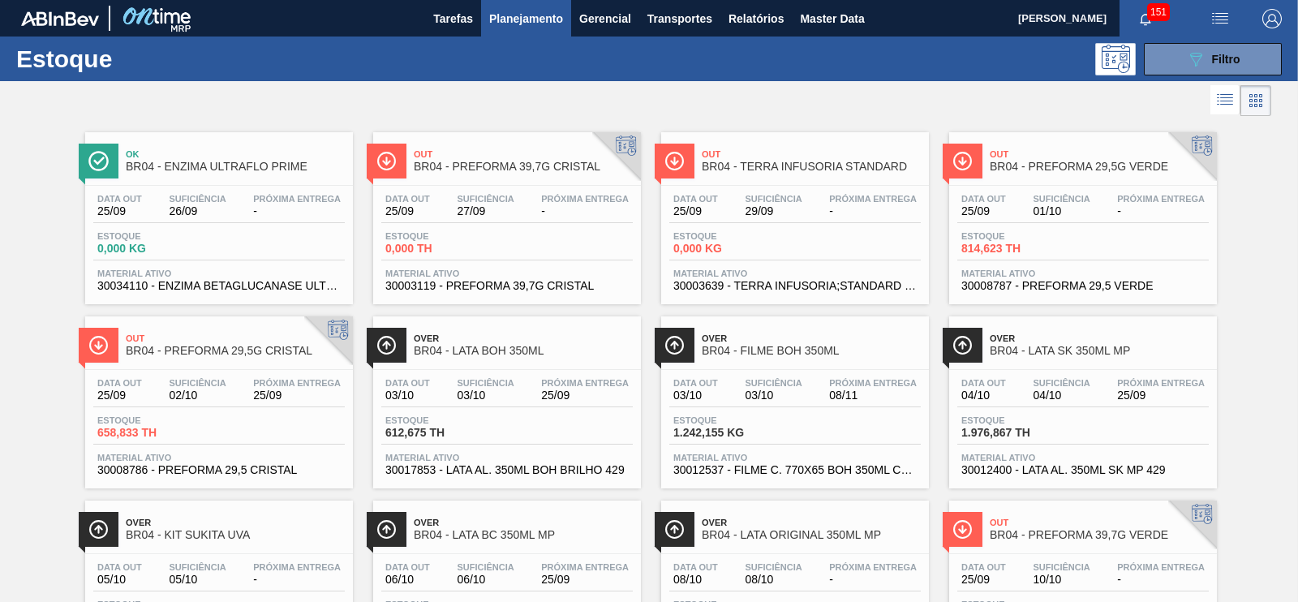
click at [990, 269] on span "Material ativo" at bounding box center [1082, 273] width 243 height 10
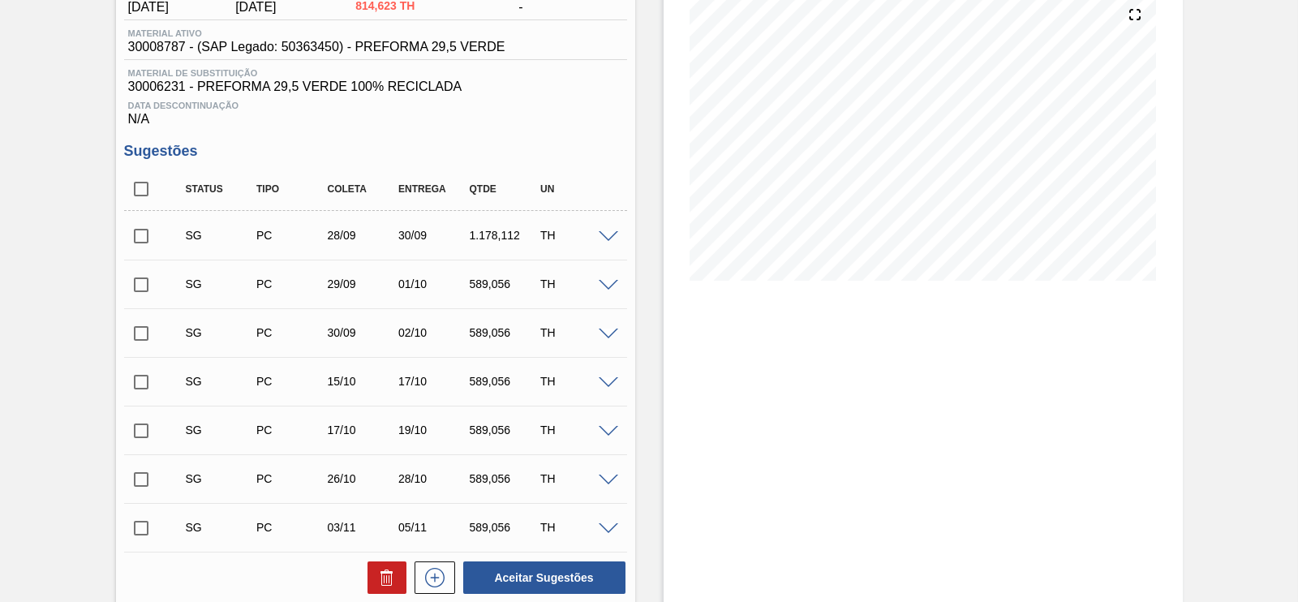
scroll to position [178, 0]
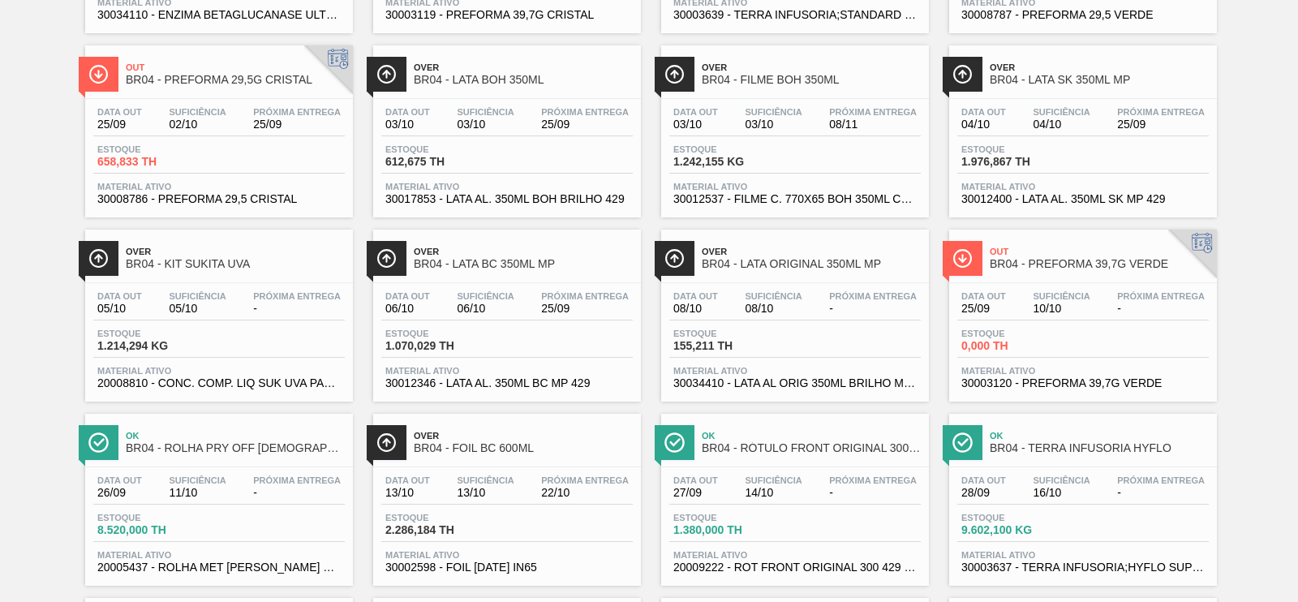
scroll to position [272, 0]
click at [1085, 283] on div "Data out 25/09 Suficiência 10/10 Próxima Entrega - Estoque 0,000 TH Material at…" at bounding box center [1083, 337] width 268 height 110
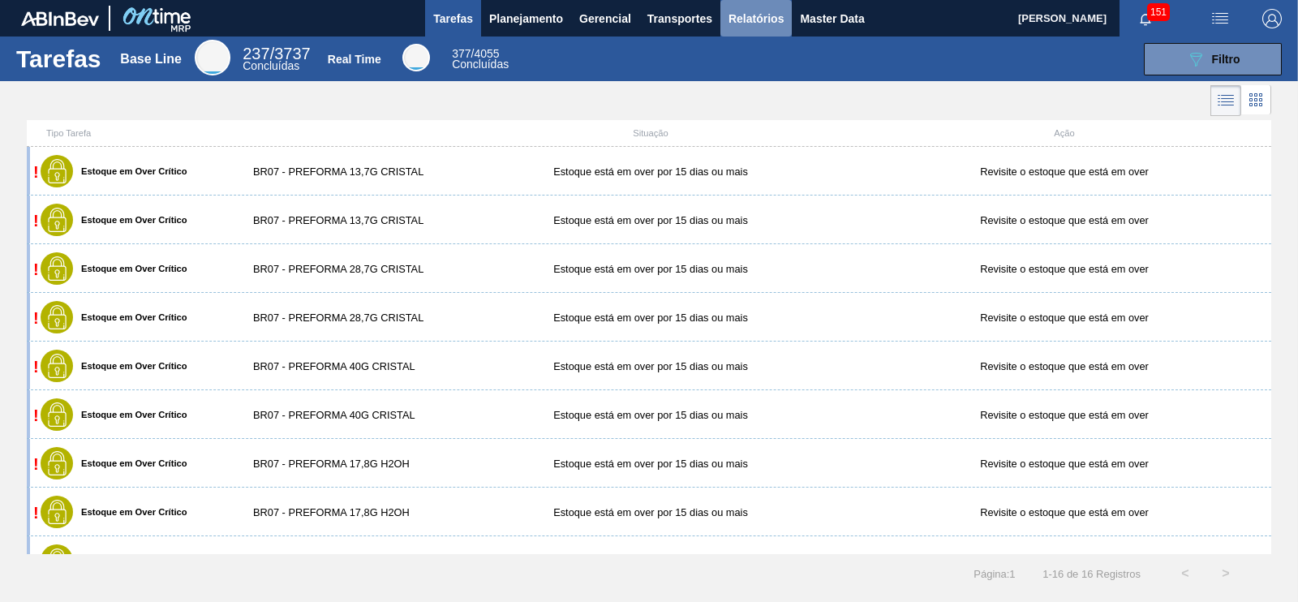
click at [739, 11] on span "Relatórios" at bounding box center [755, 18] width 55 height 19
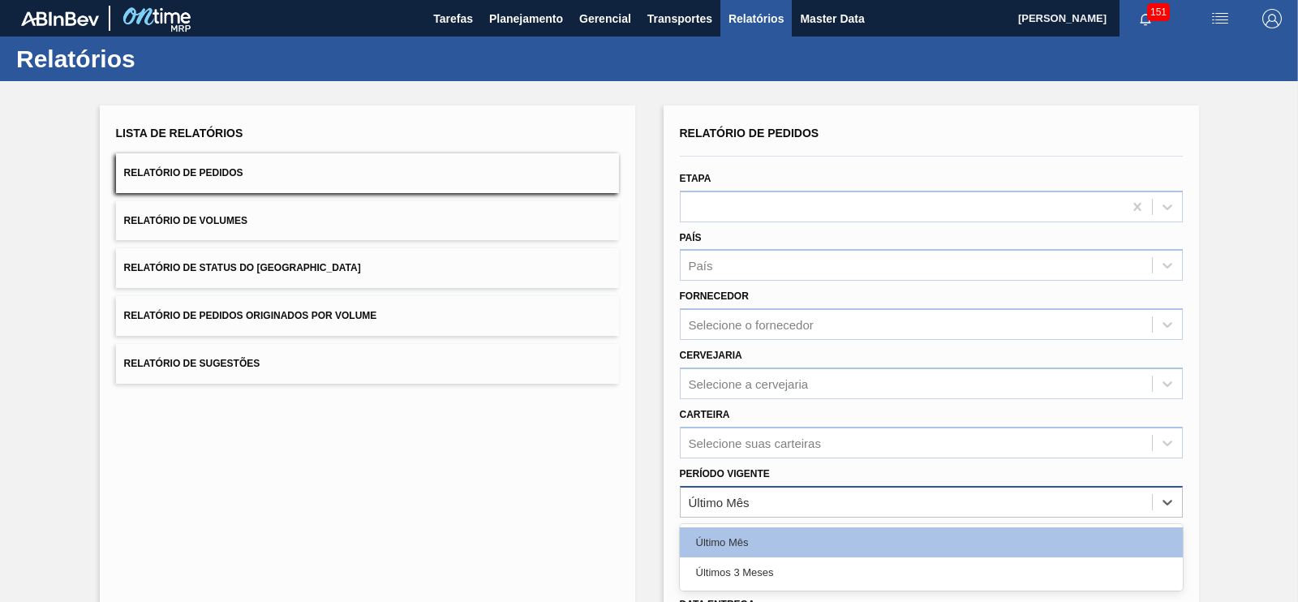
click at [742, 500] on div "Último Mês" at bounding box center [719, 502] width 61 height 14
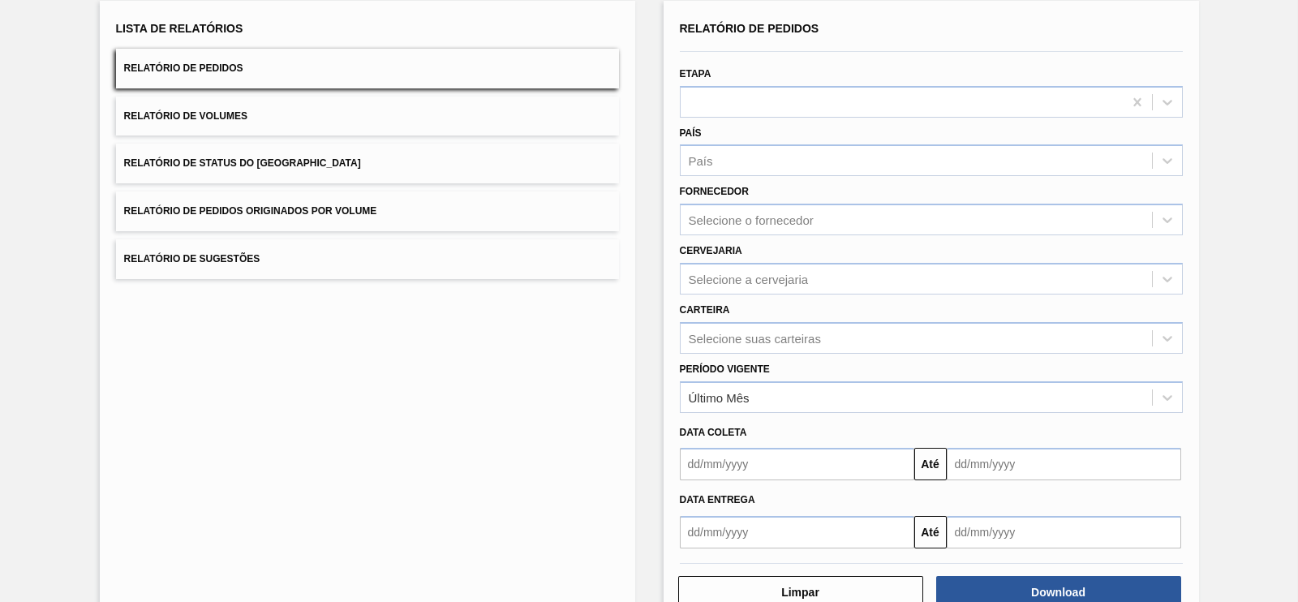
click at [1180, 311] on div "Carteira Selecione suas carteiras" at bounding box center [931, 326] width 503 height 55
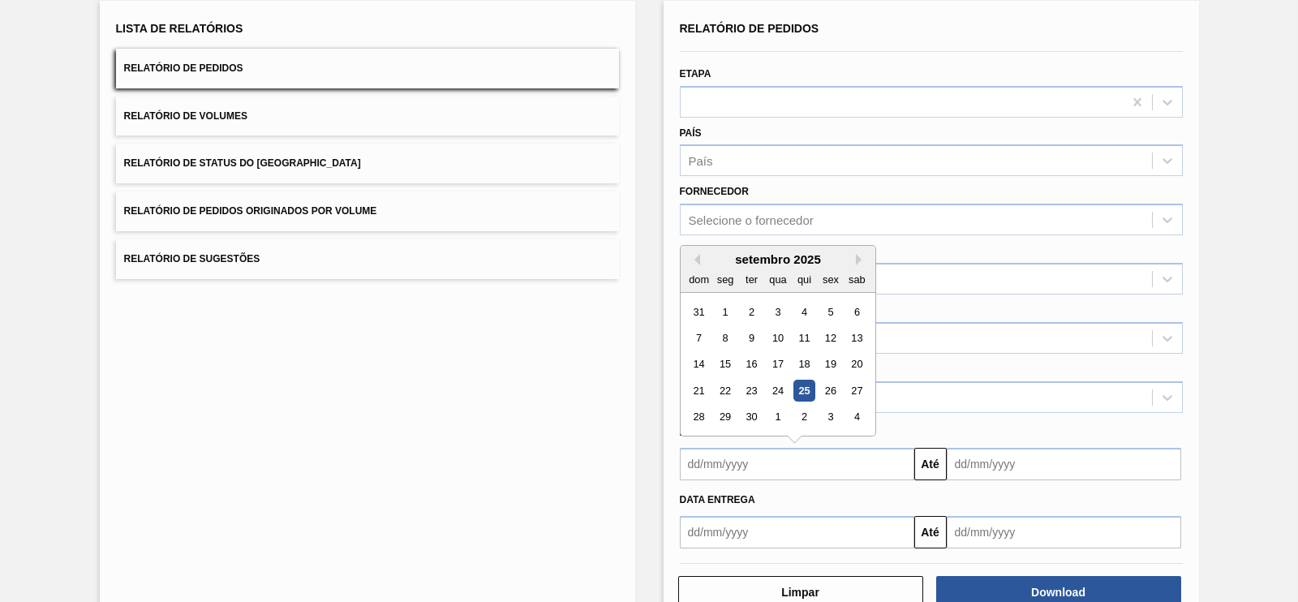
click at [765, 450] on input "text" at bounding box center [797, 464] width 234 height 32
click at [718, 306] on div "1" at bounding box center [725, 312] width 22 height 22
type input "[DATE]"
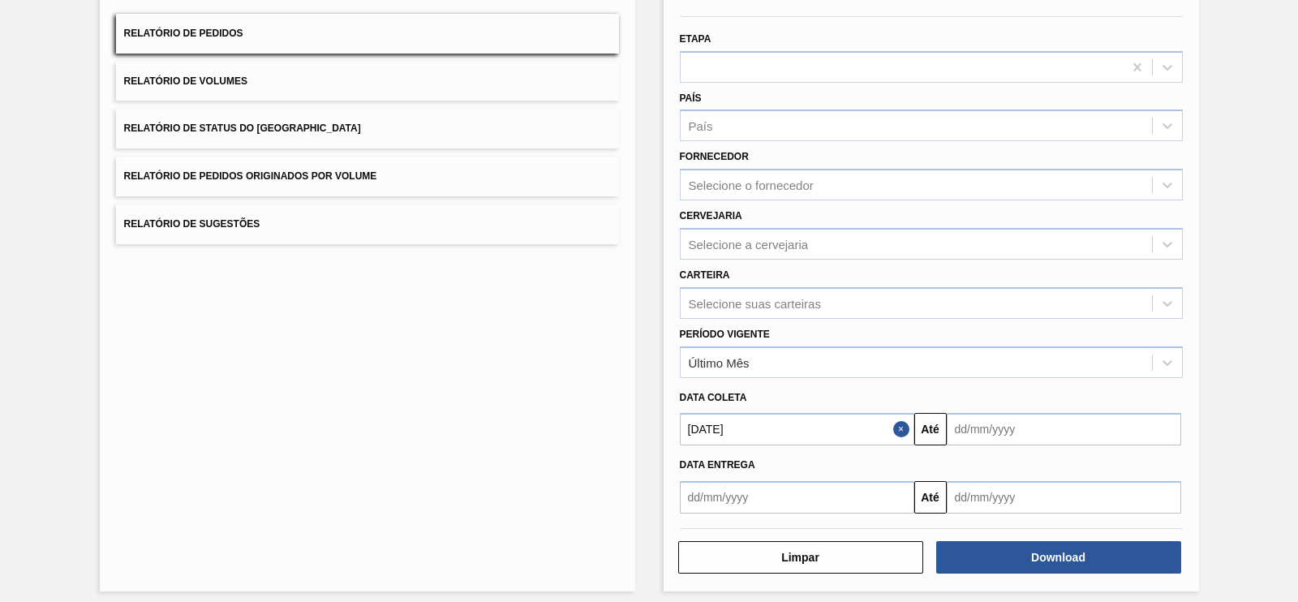
scroll to position [141, 0]
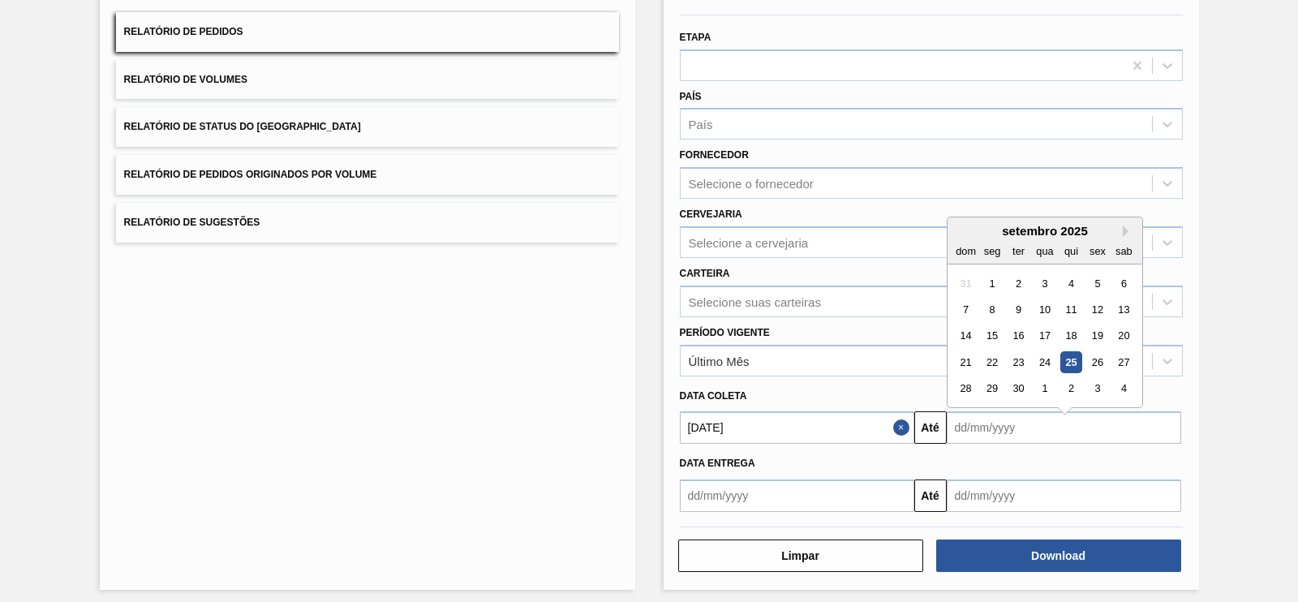
click at [1008, 421] on input "text" at bounding box center [1064, 427] width 234 height 32
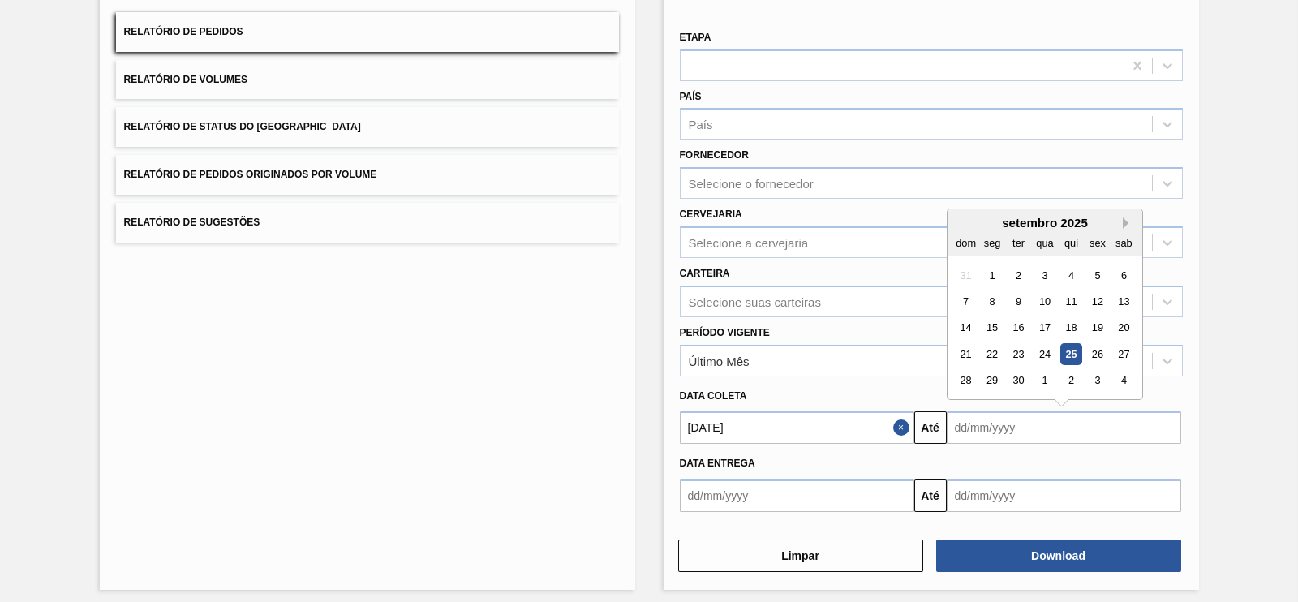
click at [1123, 225] on button "Next Month" at bounding box center [1128, 222] width 11 height 11
click at [1090, 380] on div "31" at bounding box center [1097, 381] width 22 height 22
type input "[DATE]"
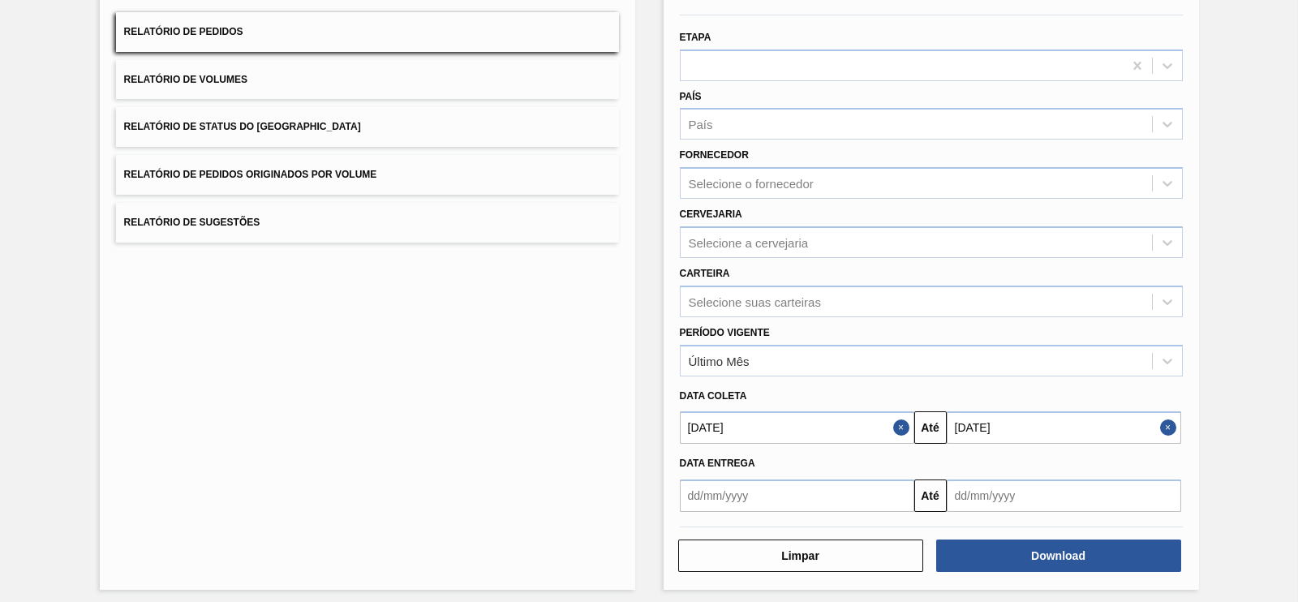
scroll to position [147, 0]
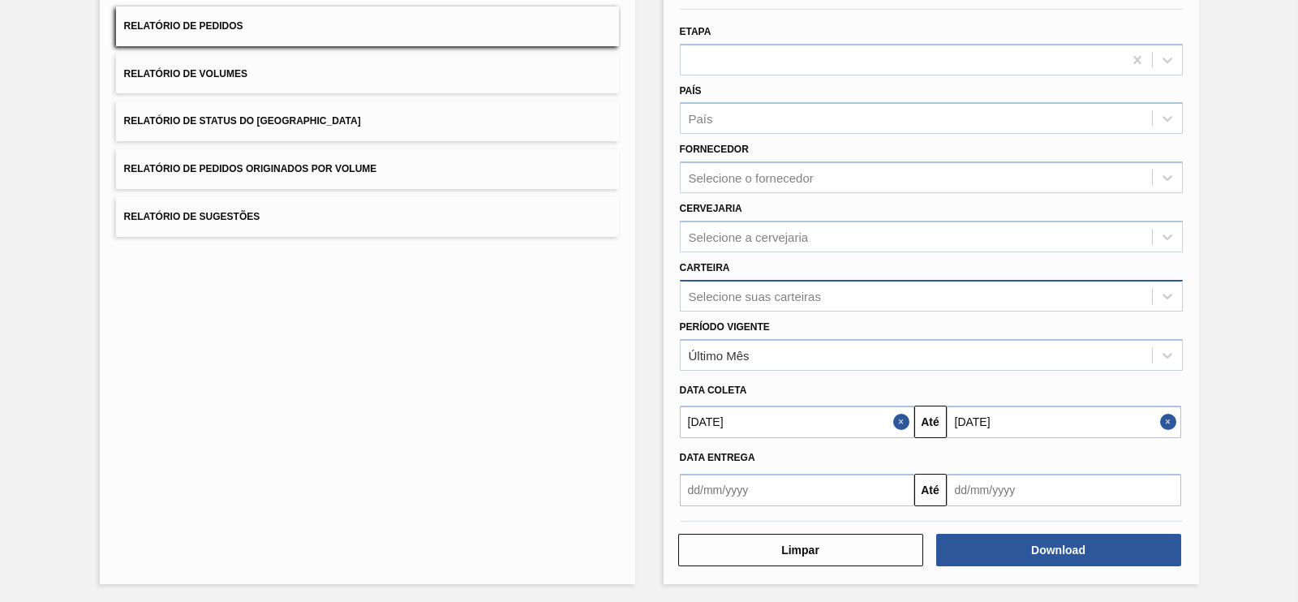
click at [742, 293] on div "Selecione suas carteiras" at bounding box center [755, 296] width 132 height 14
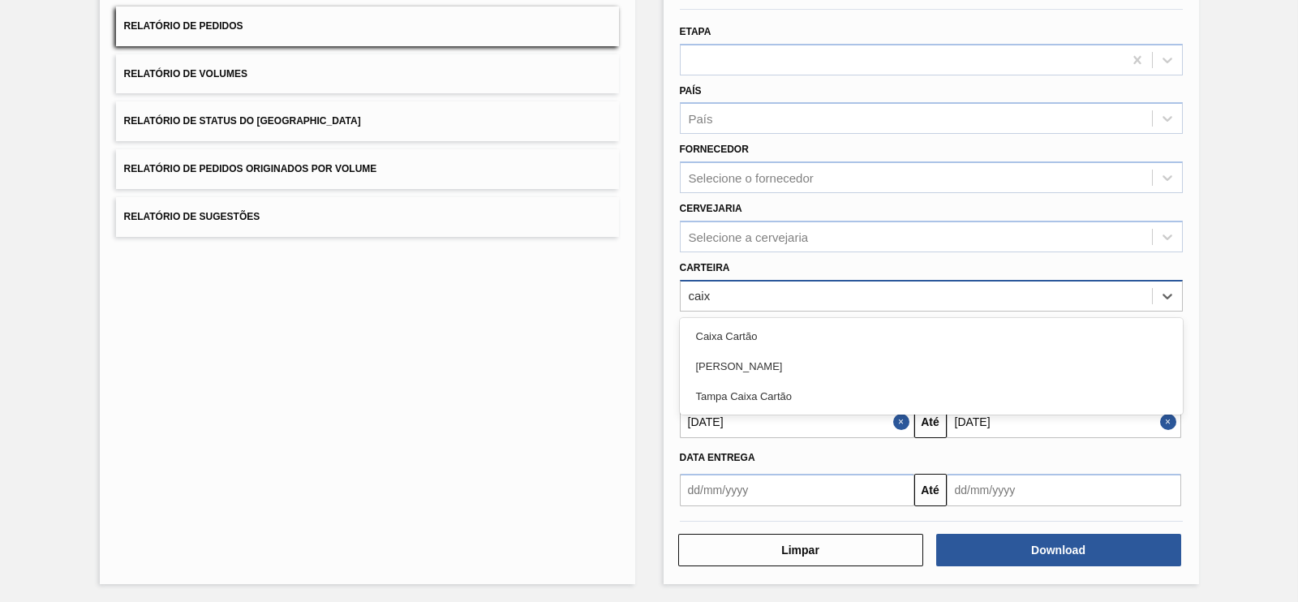
type input "caixa"
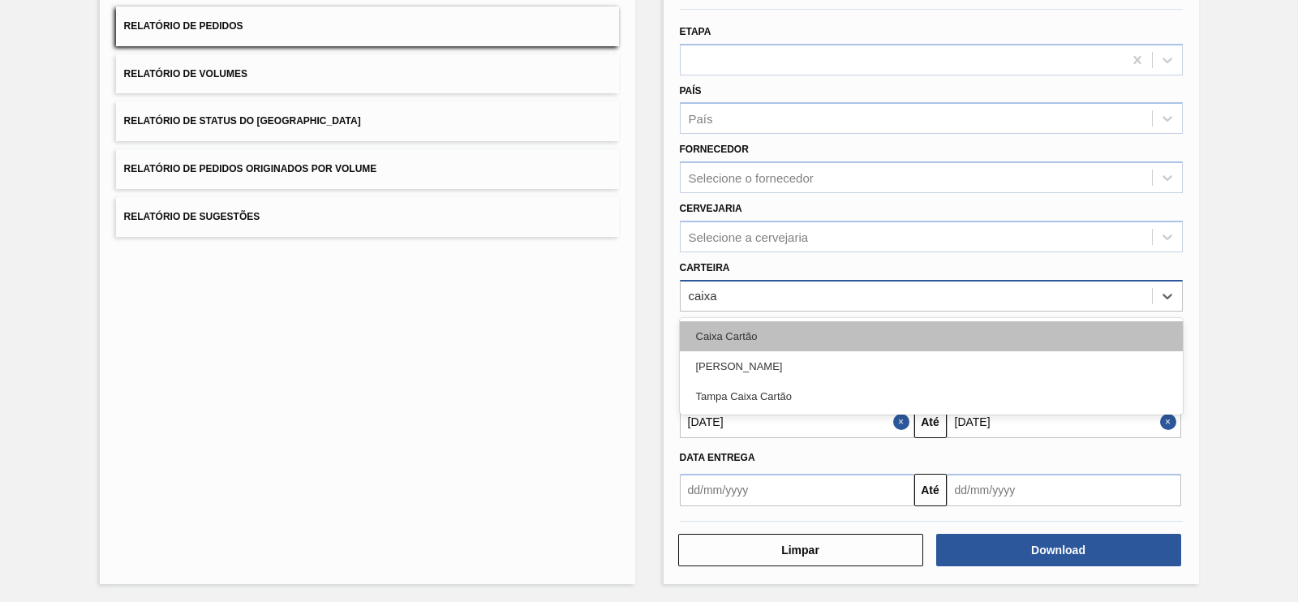
click at [732, 332] on div "Caixa Cartão" at bounding box center [931, 336] width 503 height 30
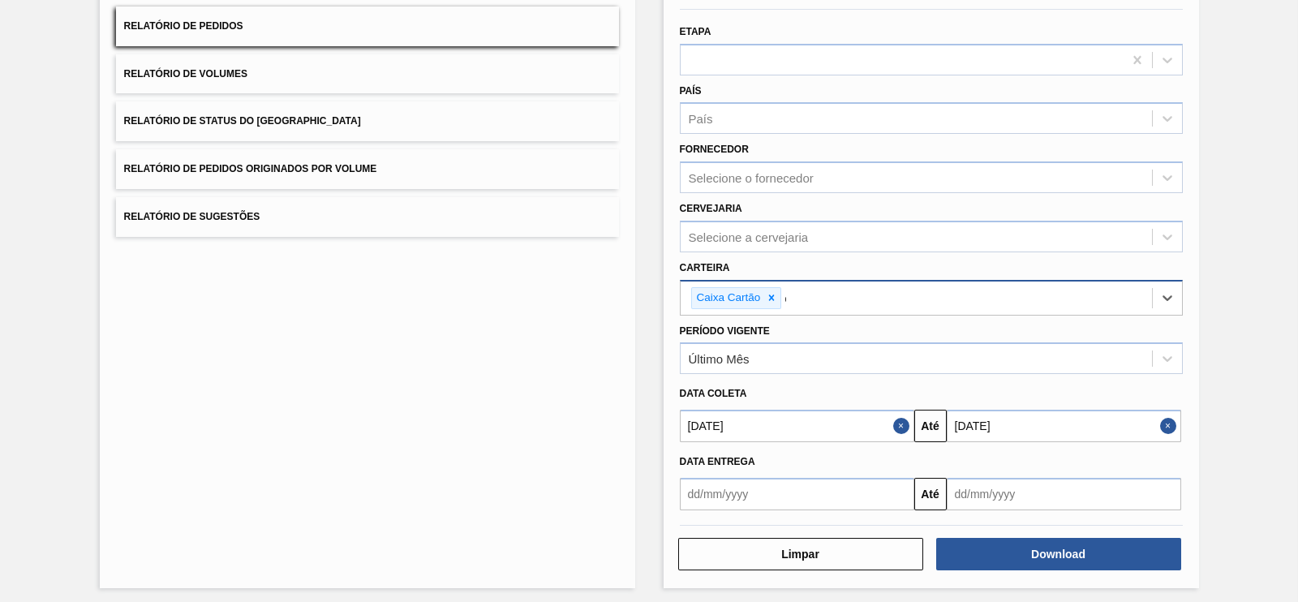
type input "cai"
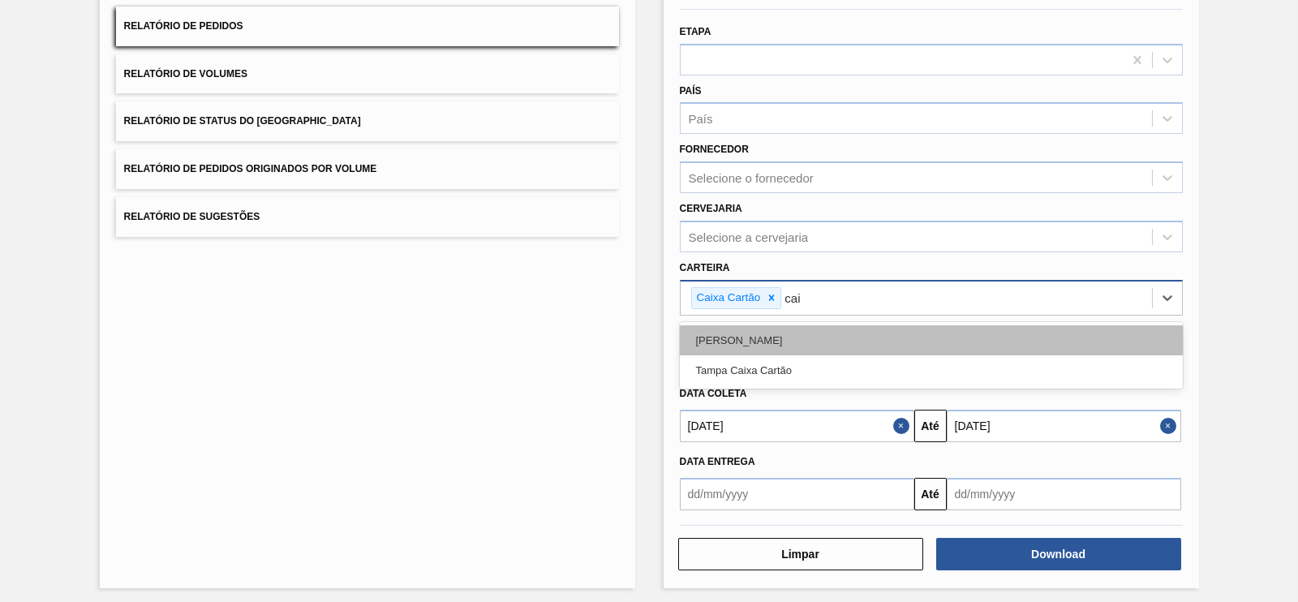
click at [738, 339] on div "[PERSON_NAME]" at bounding box center [931, 340] width 503 height 30
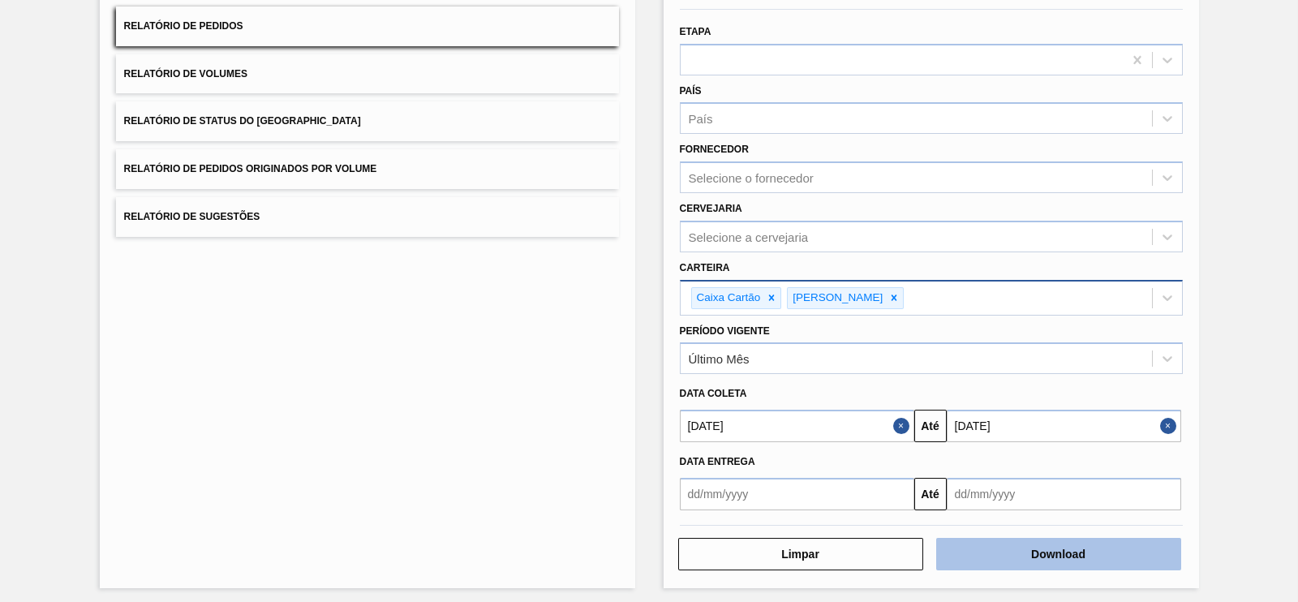
click at [1087, 555] on button "Download" at bounding box center [1058, 554] width 245 height 32
